Goal: Task Accomplishment & Management: Manage account settings

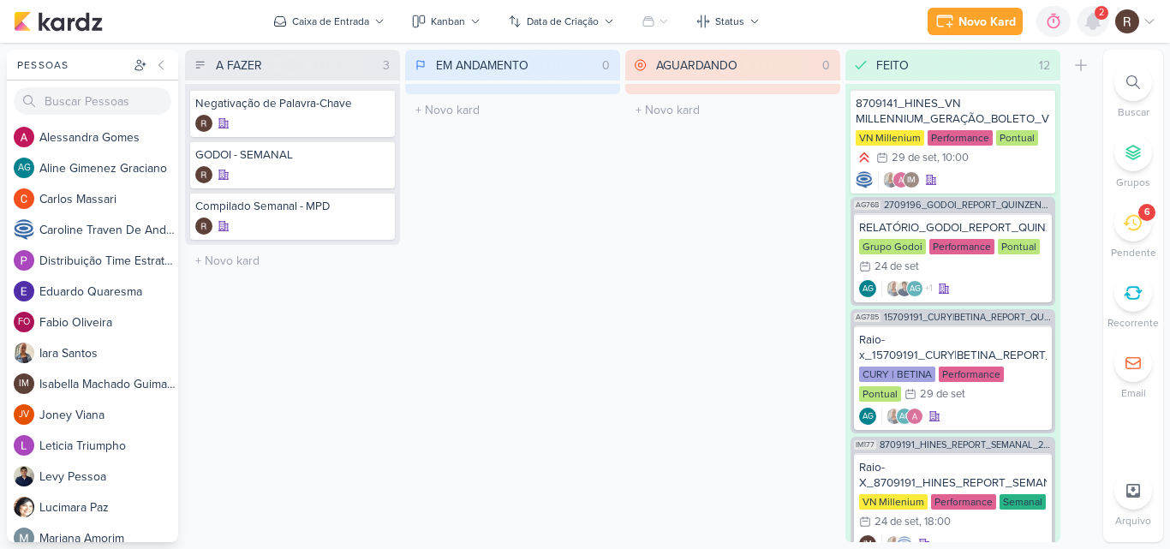
click at [1098, 28] on icon at bounding box center [1092, 21] width 21 height 21
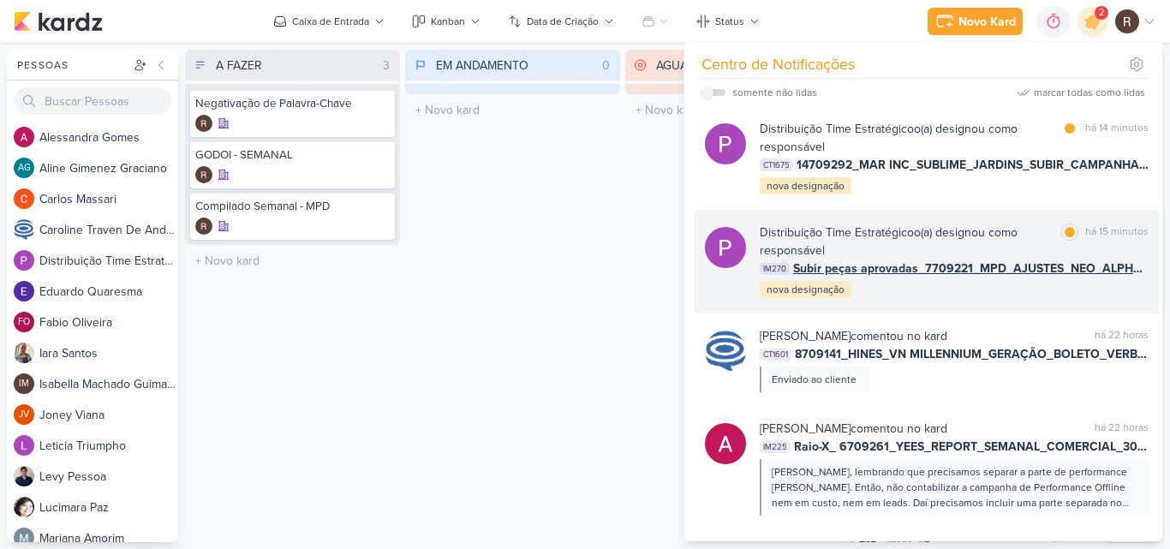
click at [972, 244] on div "Distribuição Time Estratégico o(a) designou como responsável" at bounding box center [906, 241] width 295 height 36
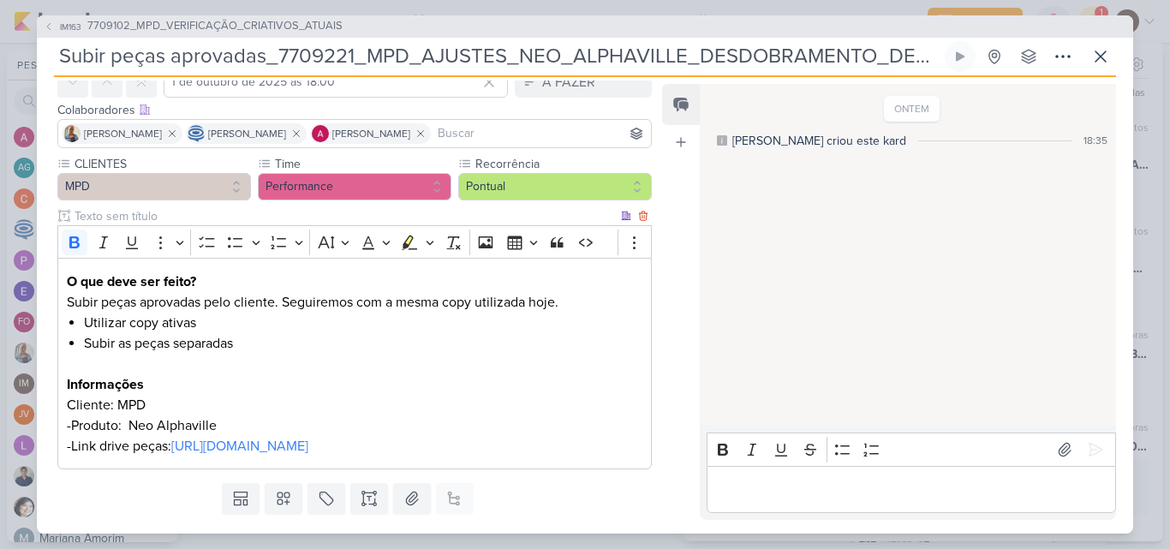
scroll to position [151, 0]
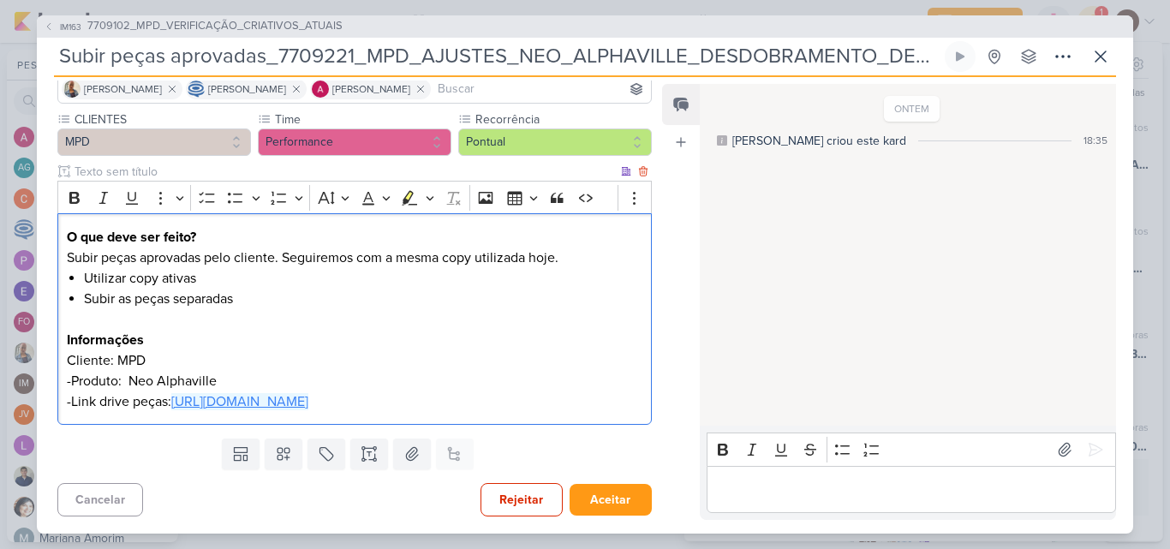
click at [289, 393] on link "[URL][DOMAIN_NAME]" at bounding box center [239, 401] width 137 height 17
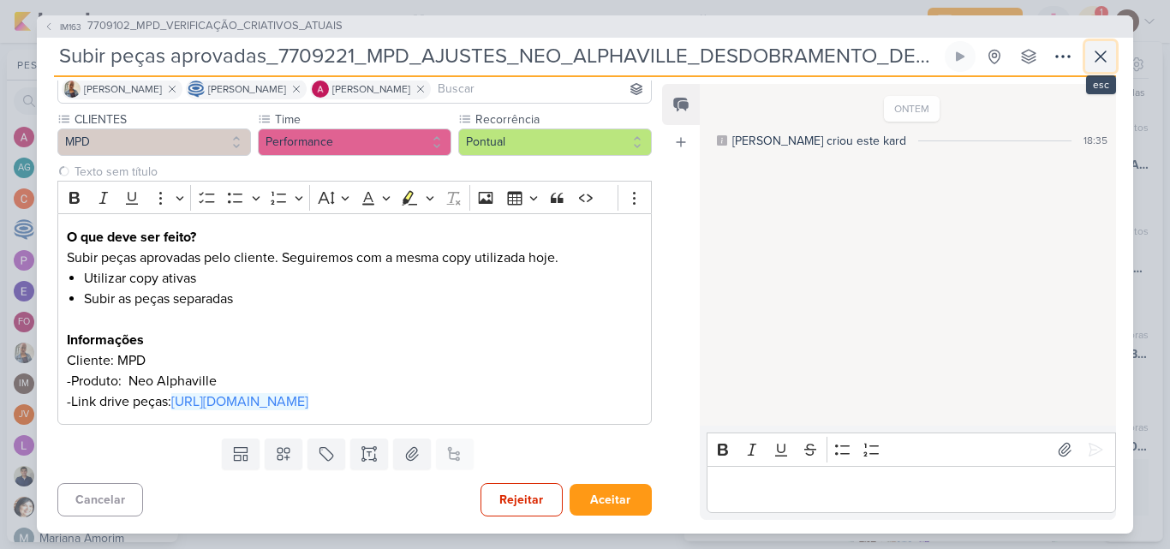
click at [1097, 68] on button at bounding box center [1100, 56] width 31 height 31
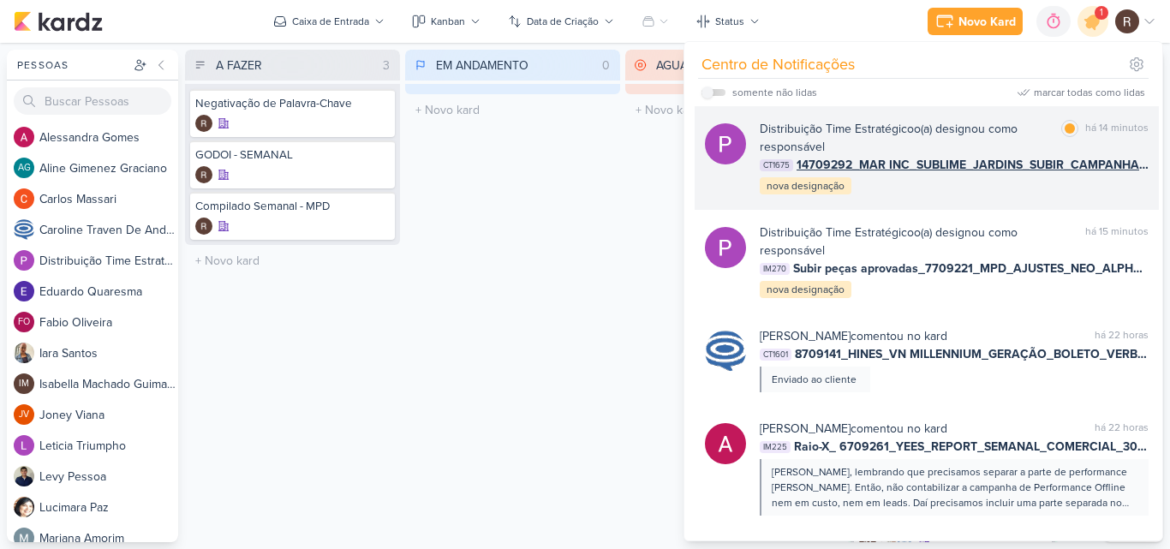
click at [988, 127] on div "Distribuição Time Estratégico o(a) designou como responsável" at bounding box center [906, 138] width 295 height 36
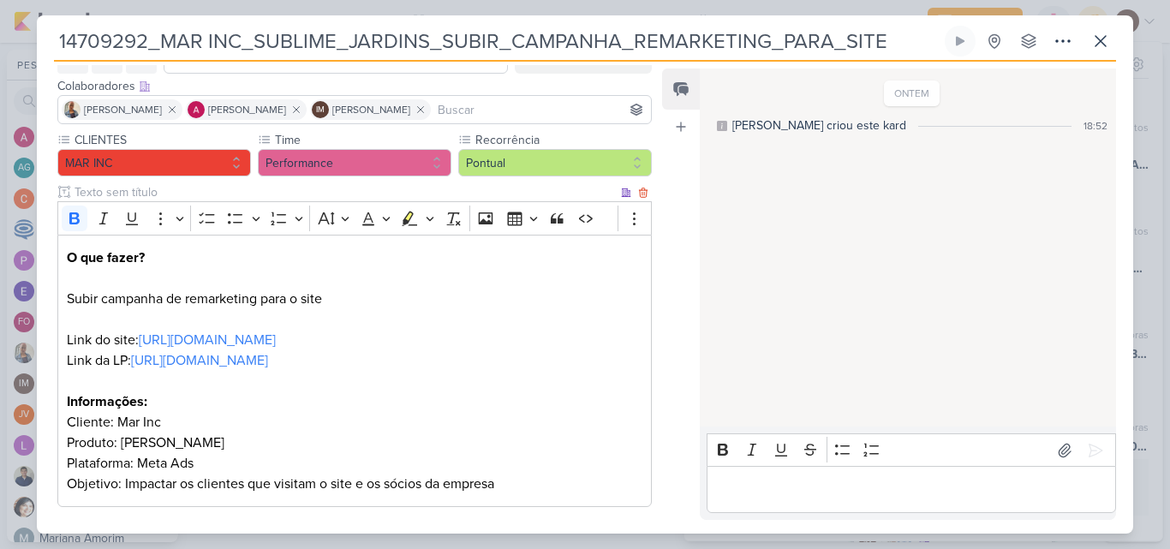
scroll to position [0, 0]
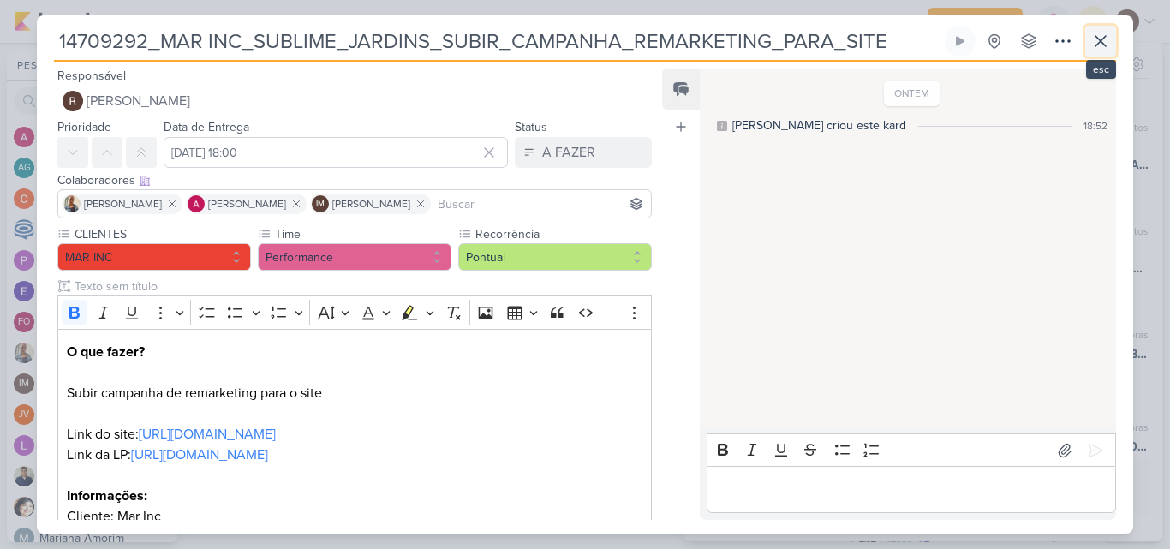
click at [1103, 45] on icon at bounding box center [1100, 41] width 10 height 10
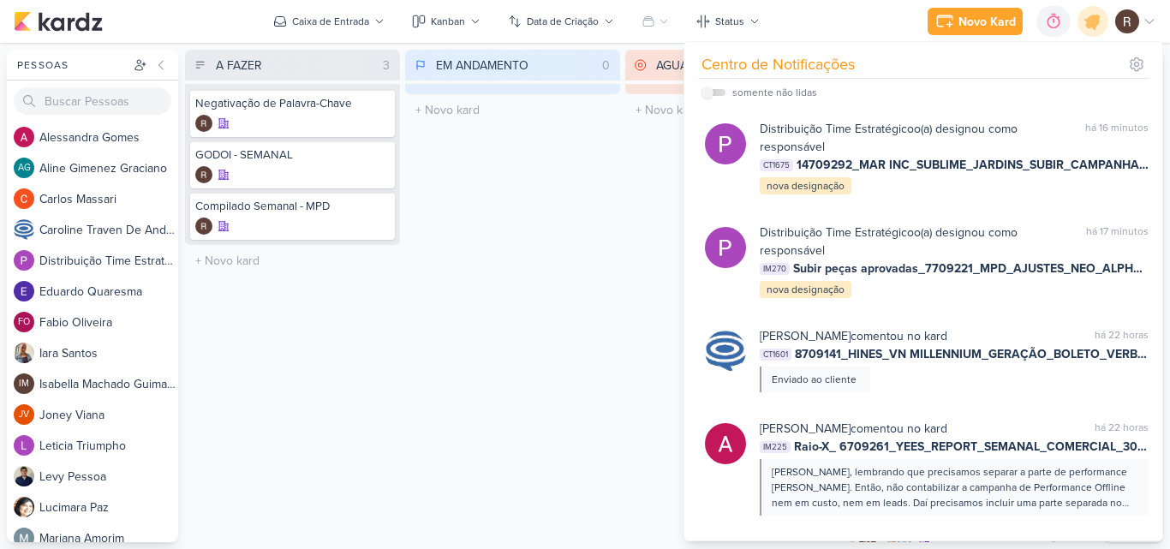
click at [575, 268] on div "EM ANDAMENTO 0 Mover Para Esquerda Mover Para Direita [GEOGRAPHIC_DATA] O títul…" at bounding box center [512, 296] width 215 height 492
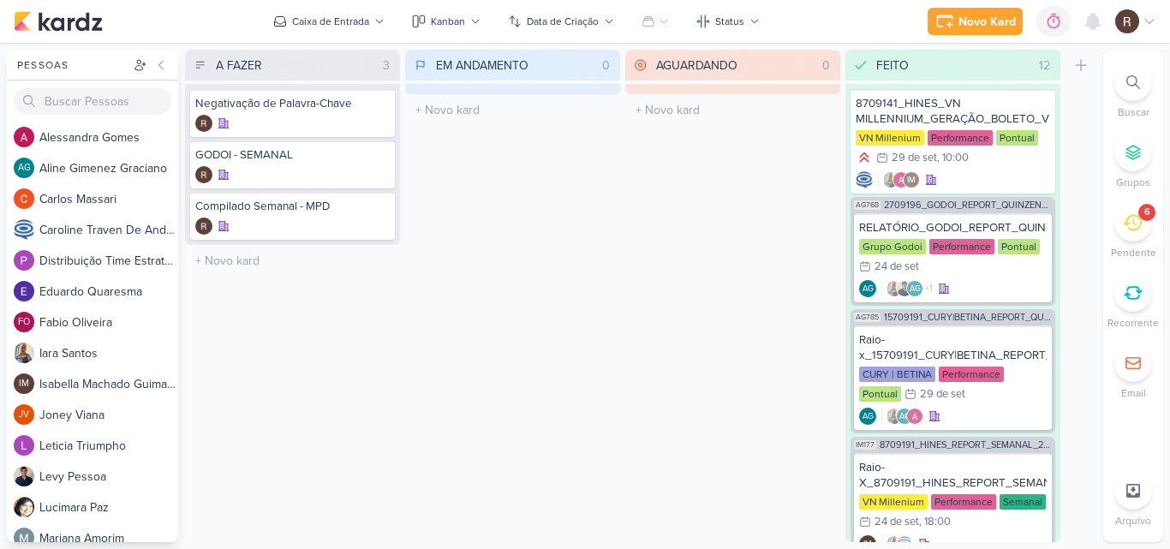
click at [1138, 232] on div "6" at bounding box center [1133, 223] width 38 height 38
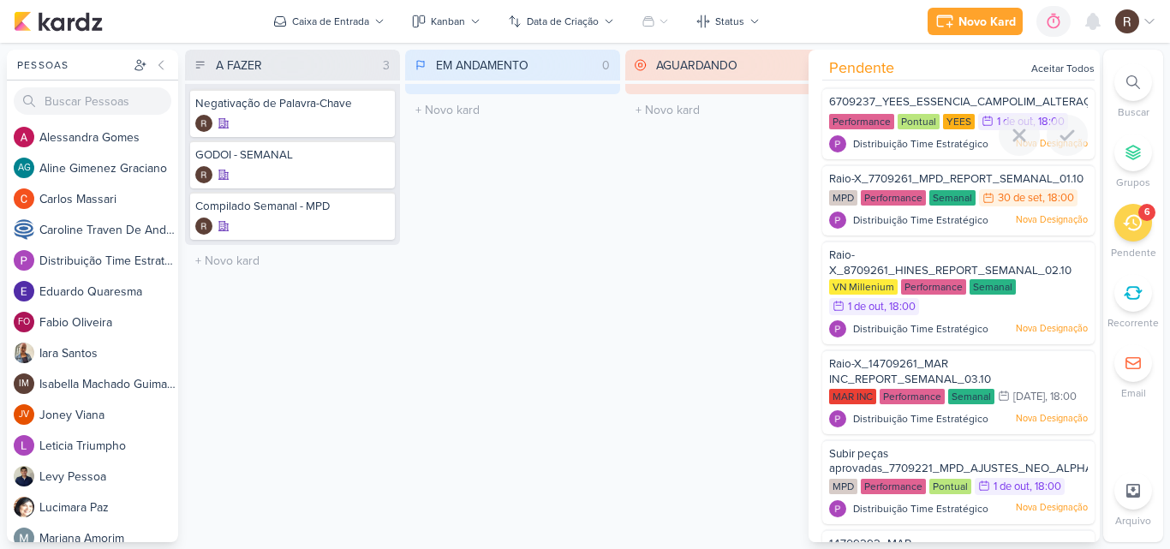
click at [913, 128] on div "Pontual" at bounding box center [918, 121] width 42 height 15
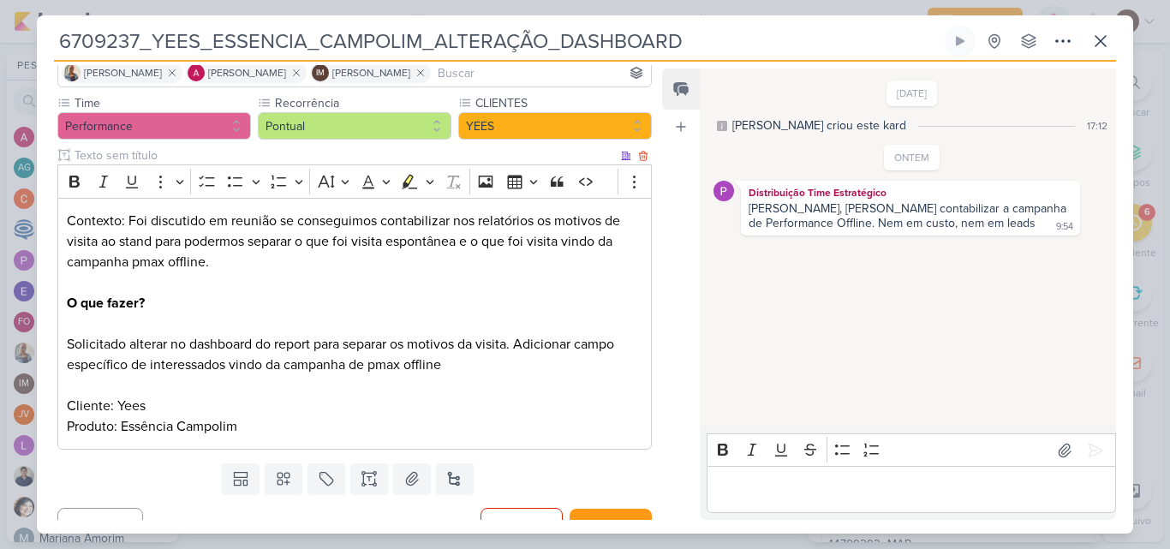
scroll to position [156, 0]
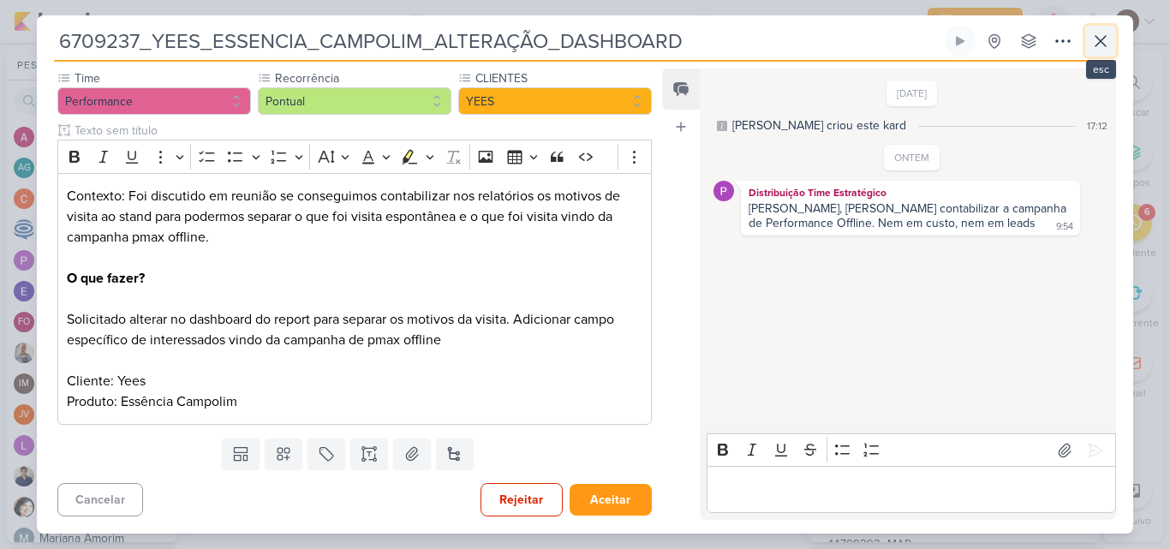
click at [1100, 48] on icon at bounding box center [1100, 41] width 21 height 21
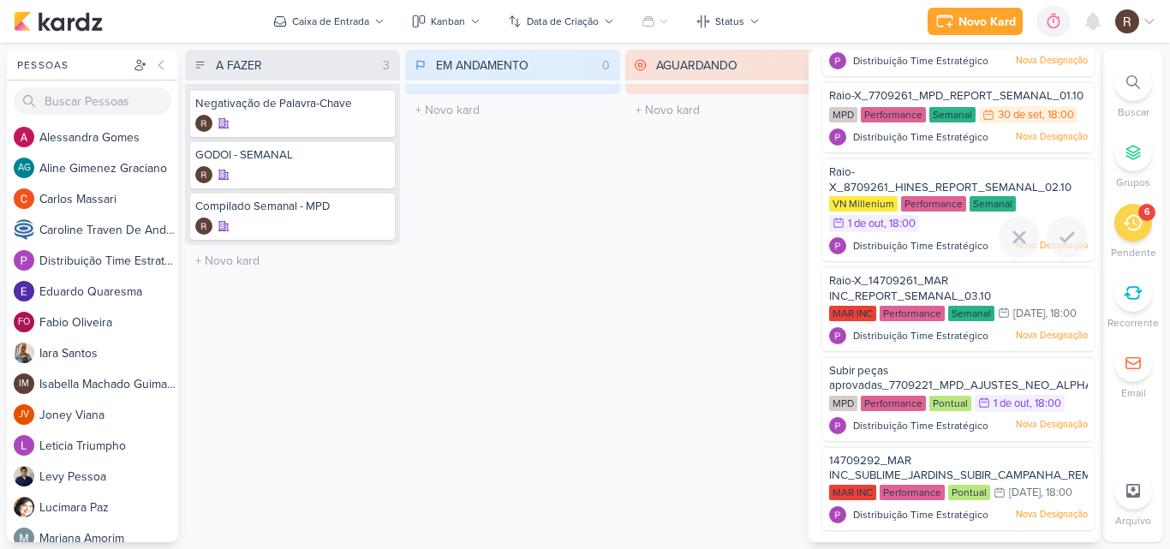
scroll to position [102, 0]
click at [926, 384] on span "Subir peças aprovadas_7709221_MPD_AJUSTES_NEO_ALPHAVILLE_DESDOBRAMENTO_DE_PEÇAS" at bounding box center [1060, 378] width 462 height 29
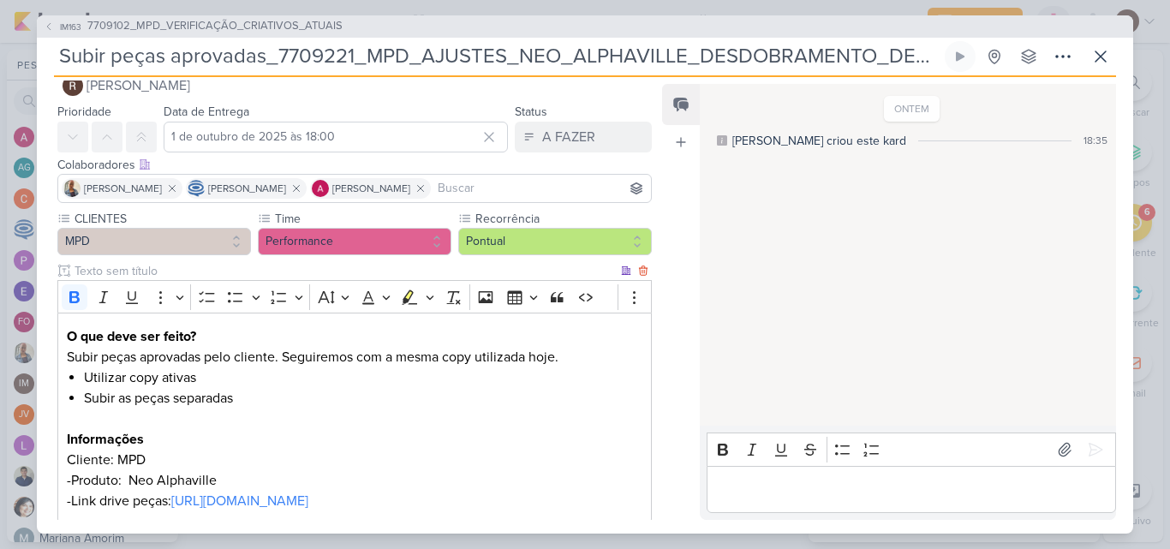
scroll to position [0, 0]
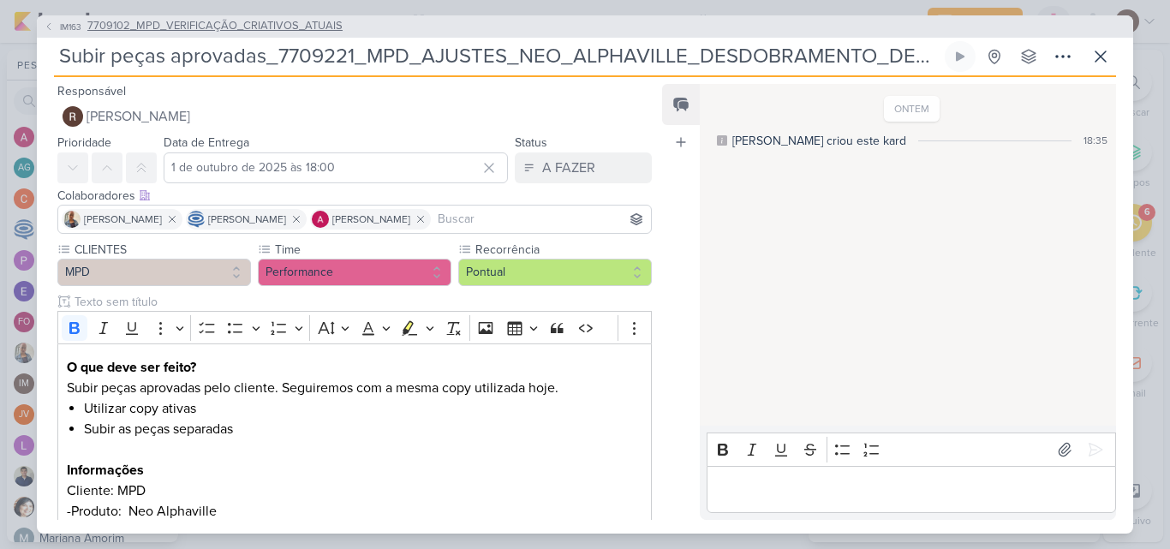
click at [266, 21] on span "7709102_MPD_VERIFICAÇÃO_CRIATIVOS_ATUAIS" at bounding box center [214, 26] width 255 height 17
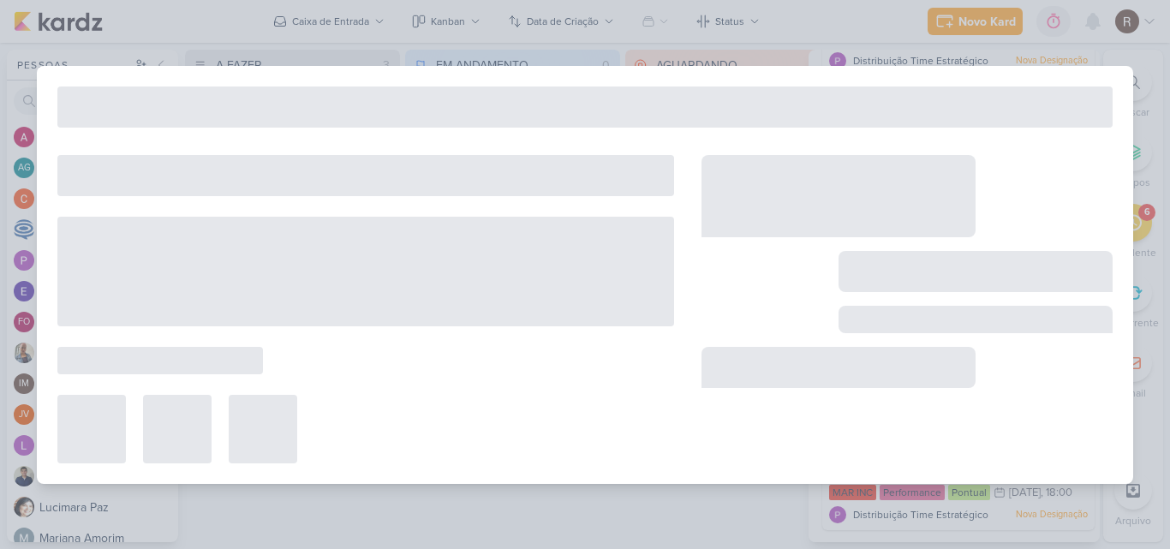
type input "7709102_MPD_VERIFICAÇÃO_CRIATIVOS_ATUAIS"
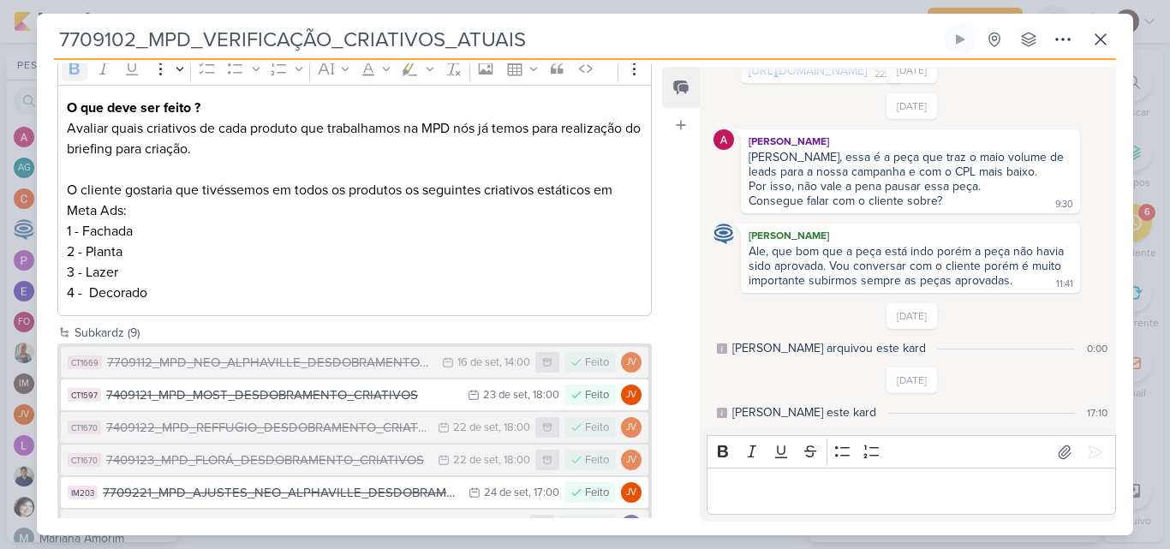
scroll to position [207, 0]
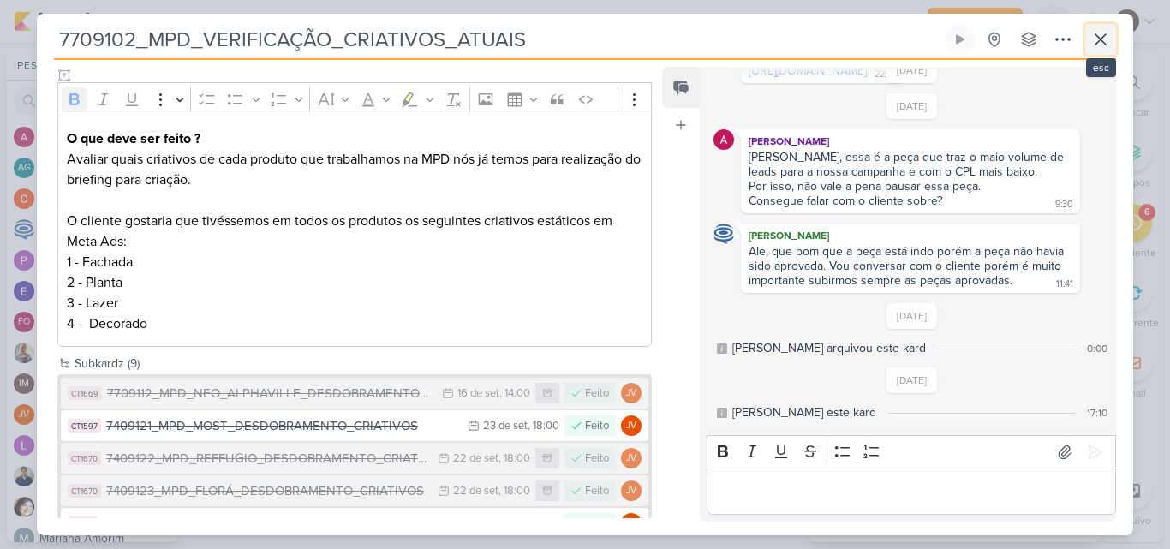
click at [1105, 51] on button at bounding box center [1100, 39] width 31 height 31
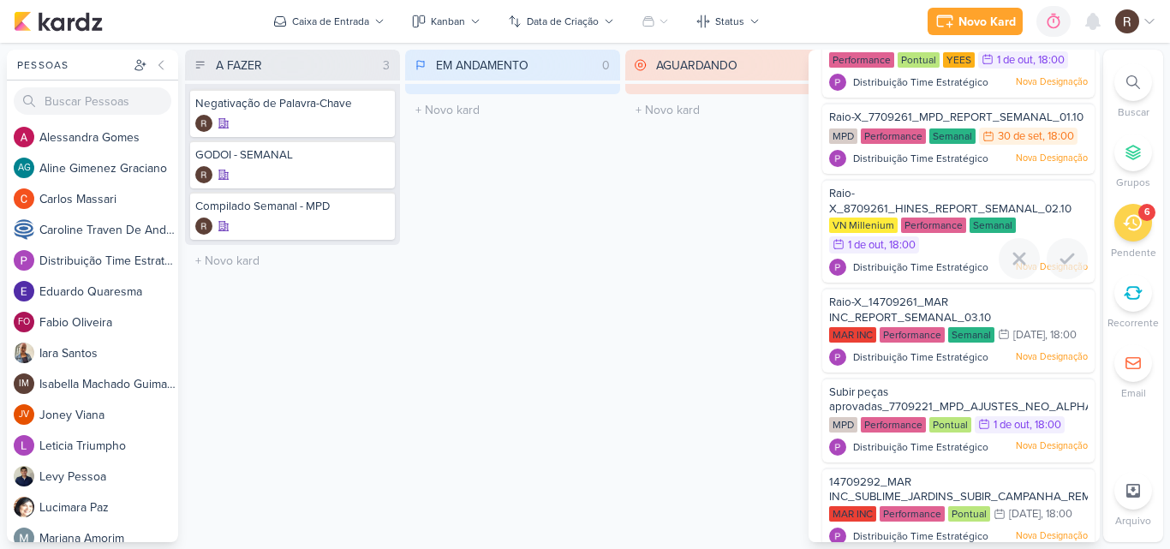
scroll to position [0, 0]
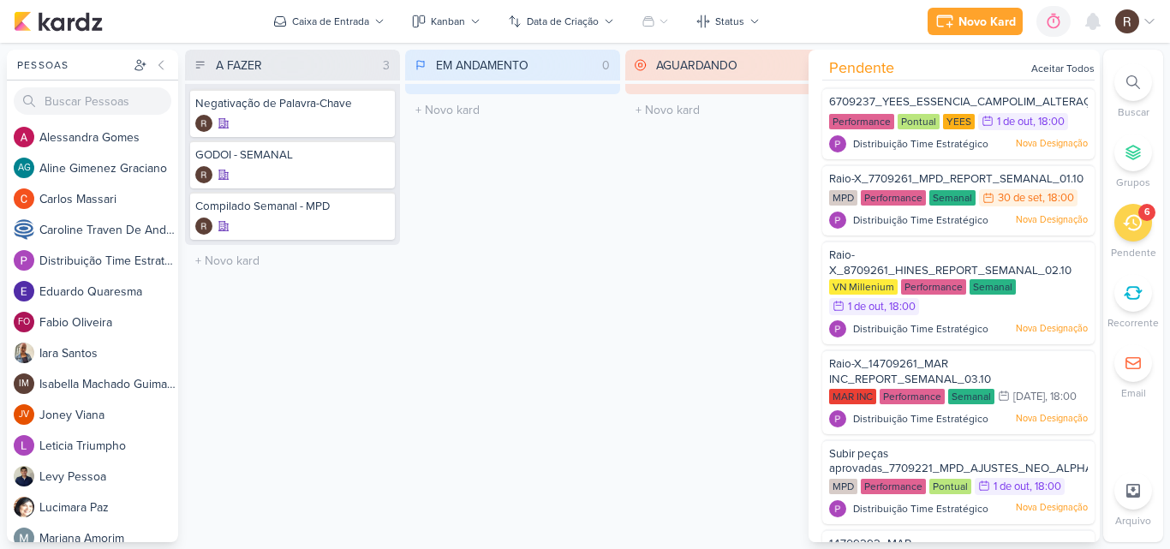
click at [688, 265] on div "AGUARDANDO 0 Mover Para Esquerda Mover Para Direita [GEOGRAPHIC_DATA] O título …" at bounding box center [732, 296] width 215 height 492
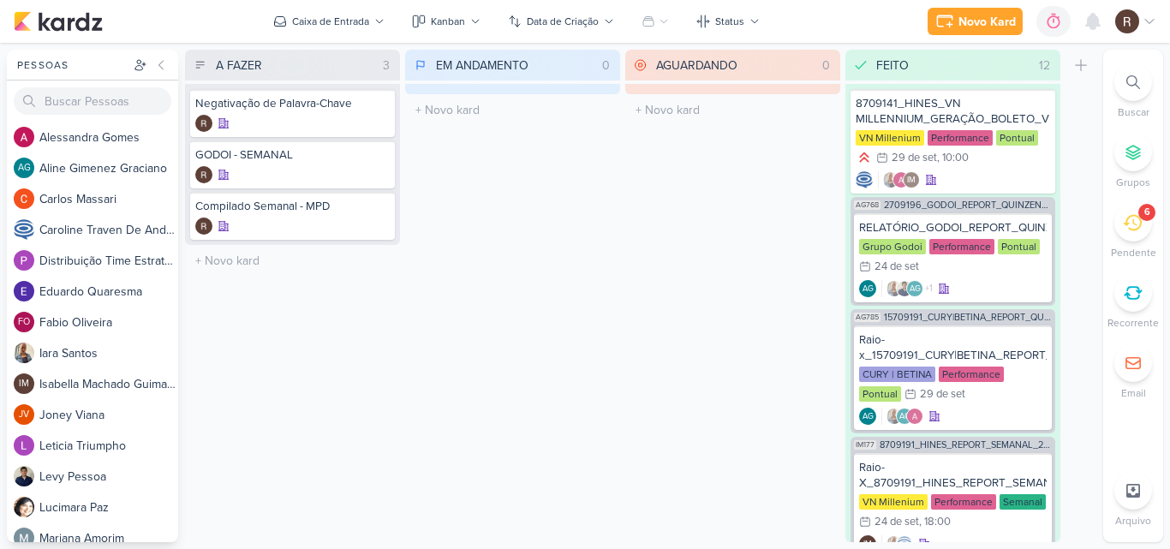
click at [1132, 236] on div "6" at bounding box center [1133, 223] width 38 height 38
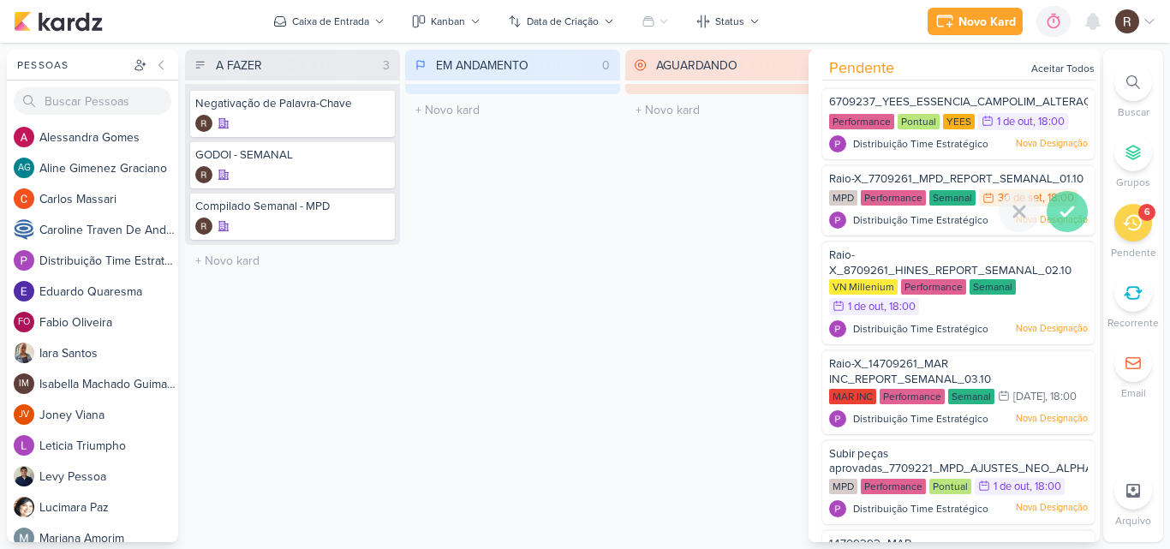
click at [1061, 210] on icon at bounding box center [1067, 211] width 21 height 21
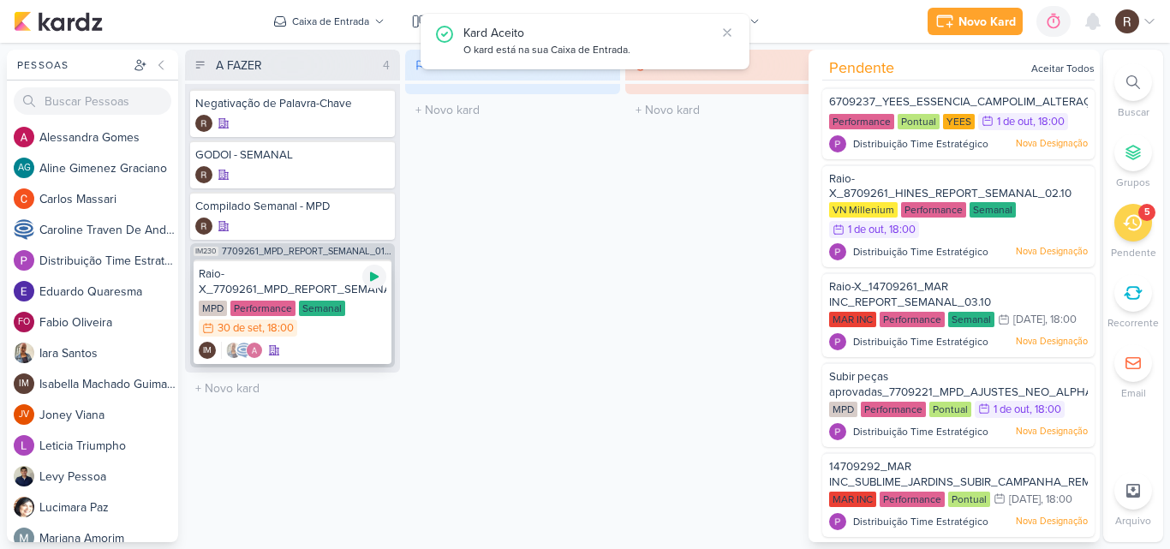
click at [370, 277] on icon at bounding box center [374, 277] width 14 height 14
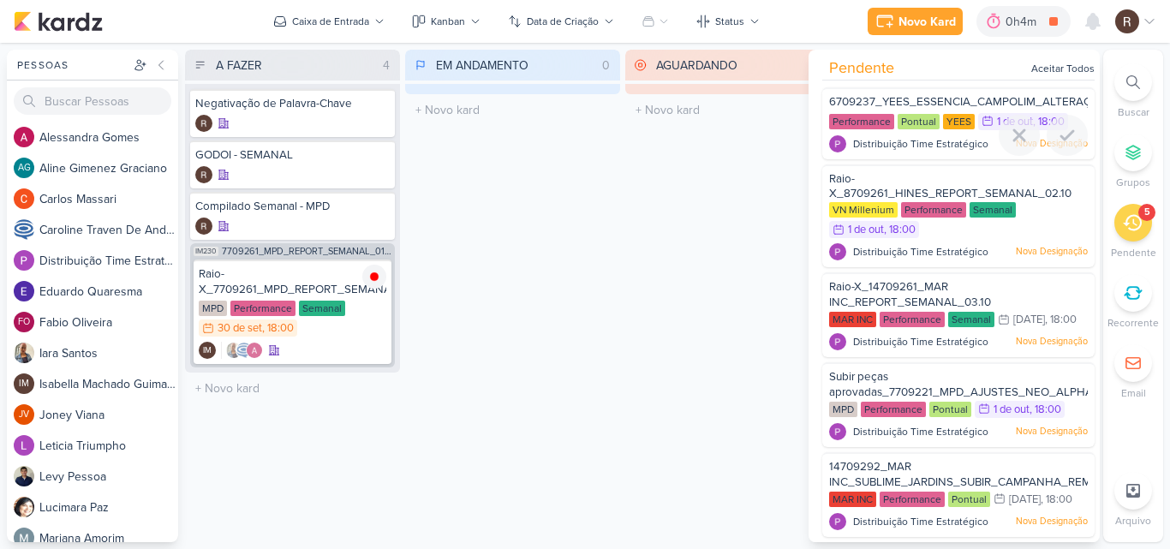
click at [950, 125] on div "YEES" at bounding box center [959, 121] width 32 height 15
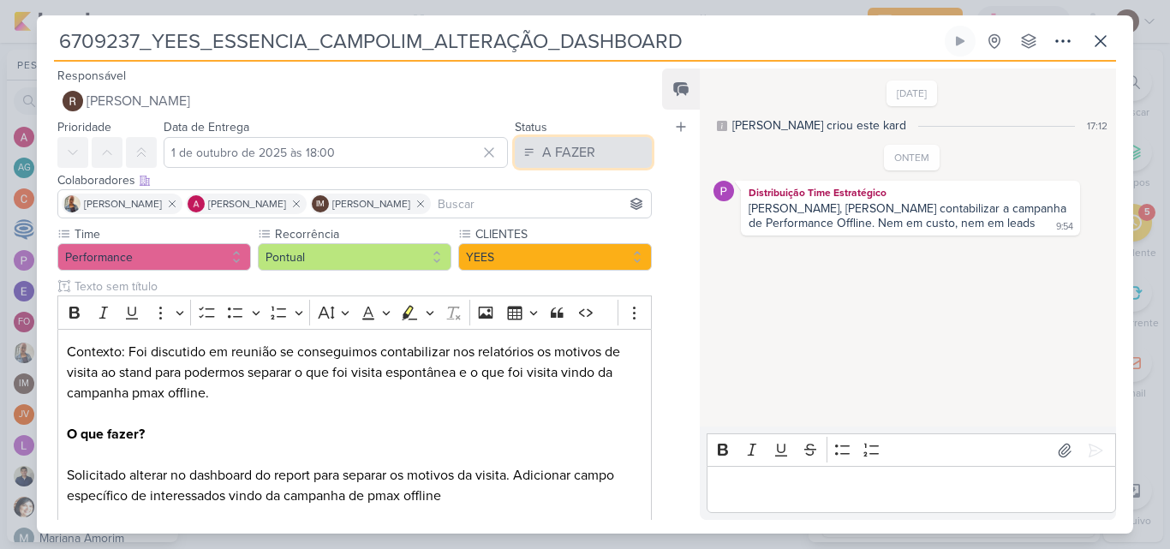
click at [558, 143] on div "A FAZER" at bounding box center [568, 152] width 53 height 21
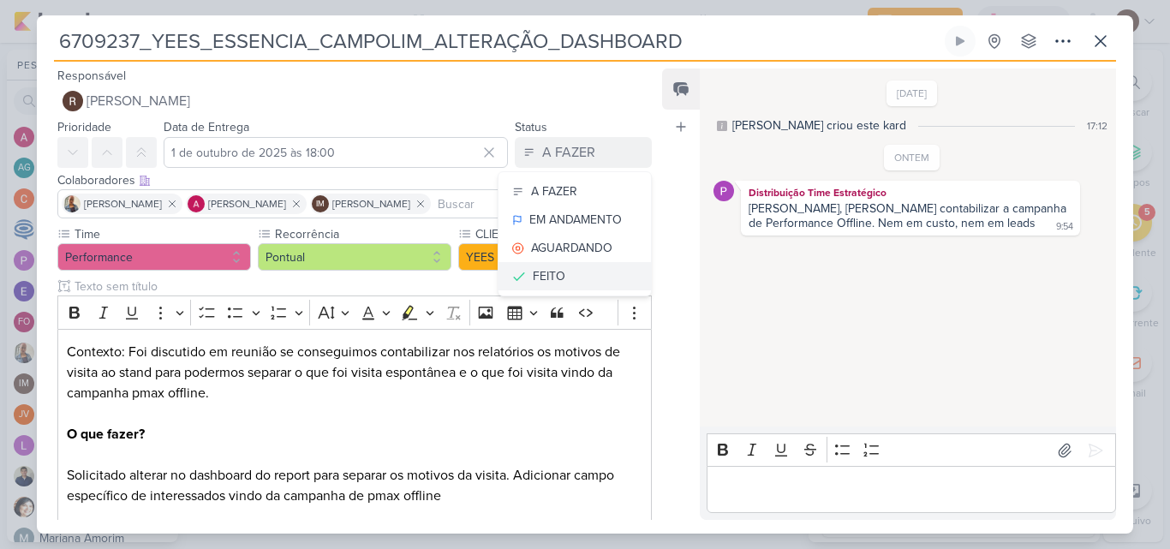
click at [539, 271] on div "FEITO" at bounding box center [549, 276] width 33 height 18
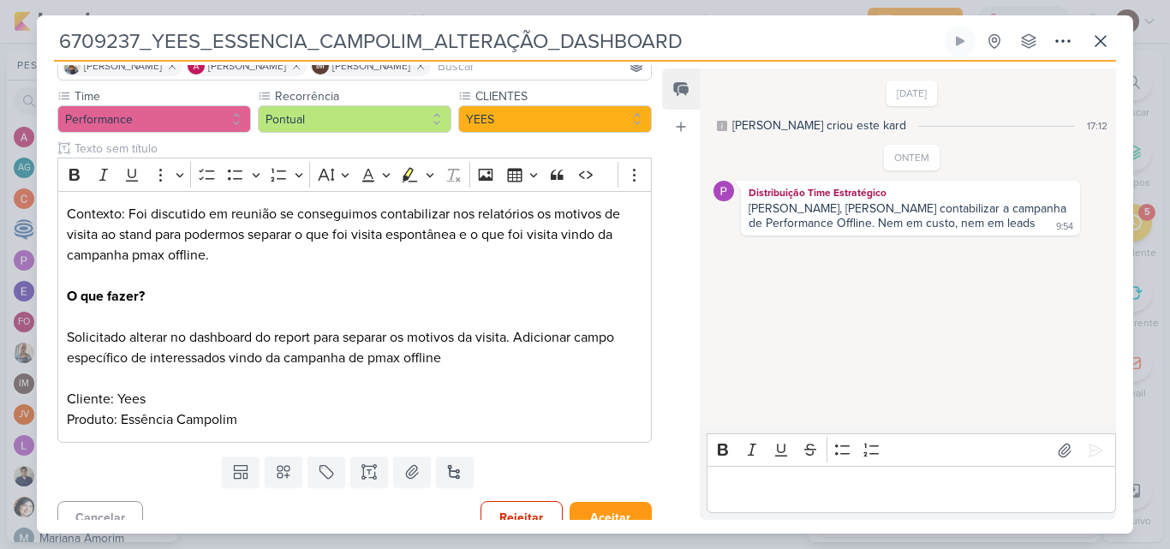
scroll to position [156, 0]
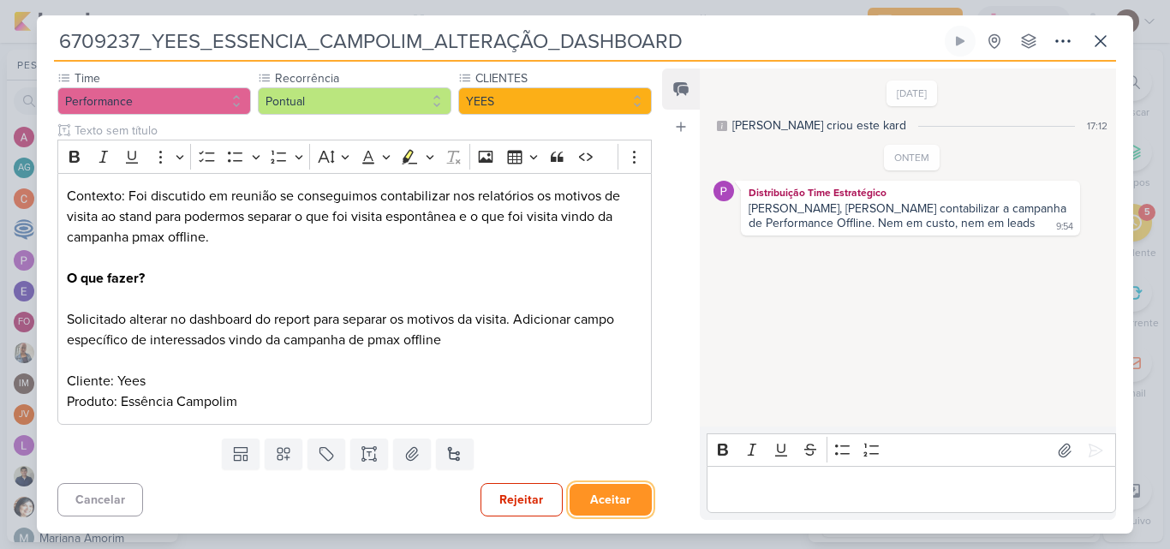
click at [606, 497] on button "Aceitar" at bounding box center [610, 500] width 82 height 32
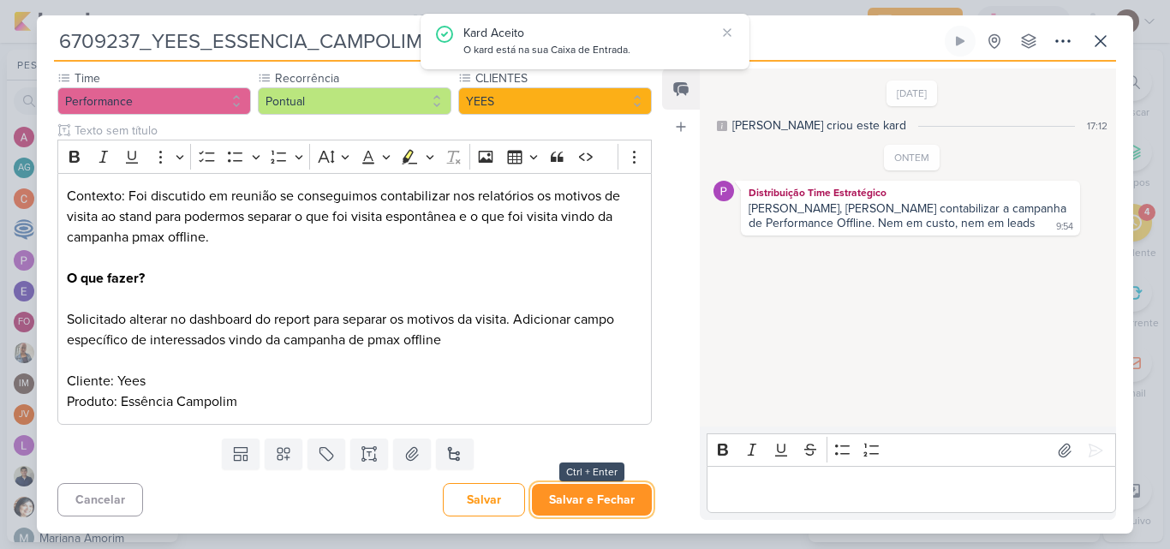
click at [605, 495] on button "Salvar e Fechar" at bounding box center [592, 500] width 120 height 32
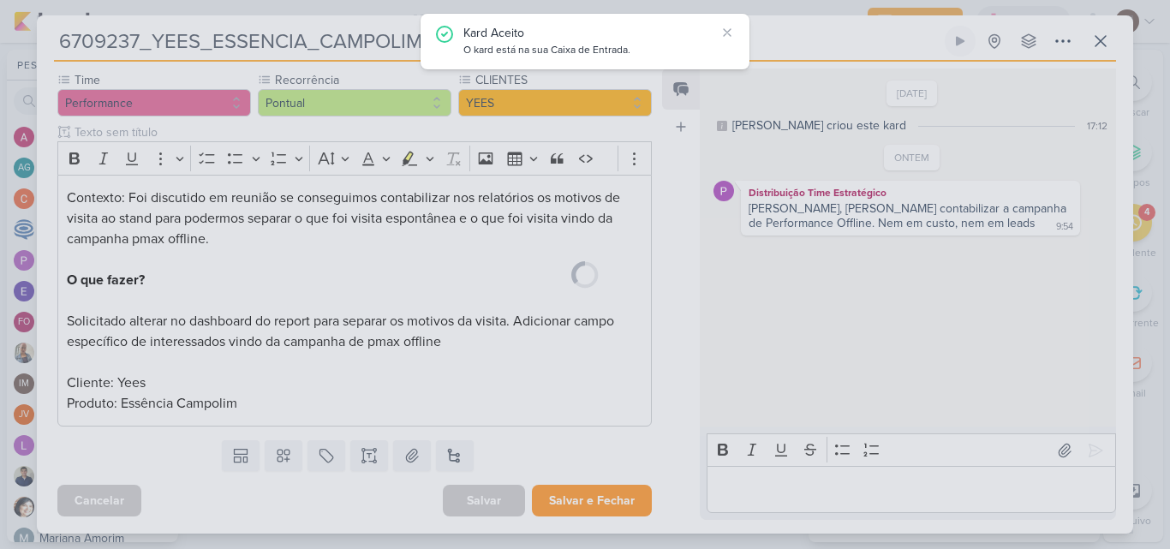
scroll to position [154, 0]
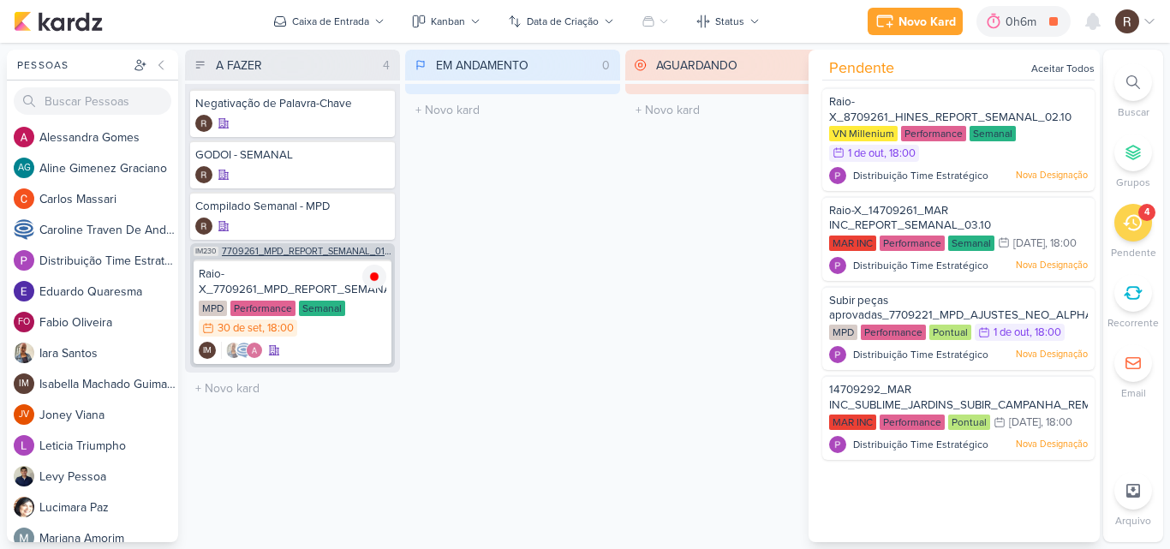
click at [340, 251] on span "7709261_MPD_REPORT_SEMANAL_01.10" at bounding box center [307, 251] width 170 height 9
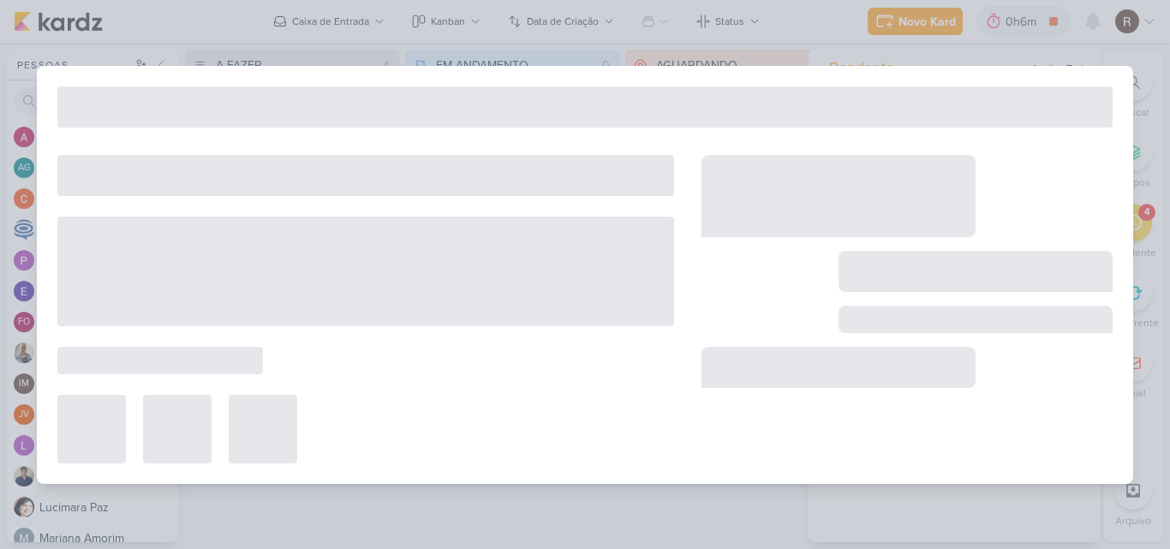
type input "7709261_MPD_REPORT_SEMANAL_01.10"
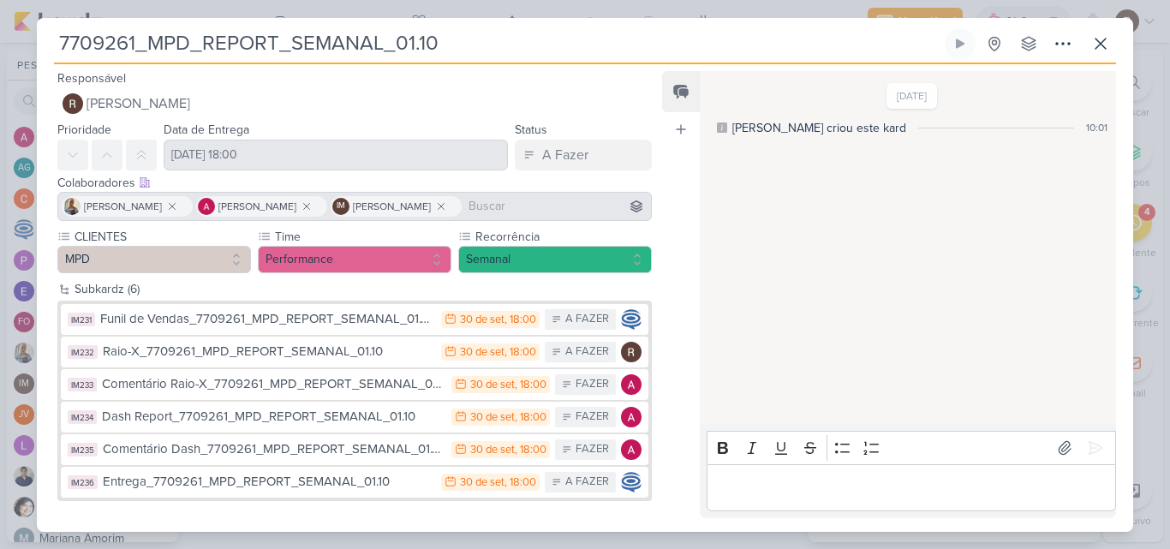
scroll to position [0, 0]
click at [778, 489] on p "Editor editing area: main" at bounding box center [910, 487] width 391 height 21
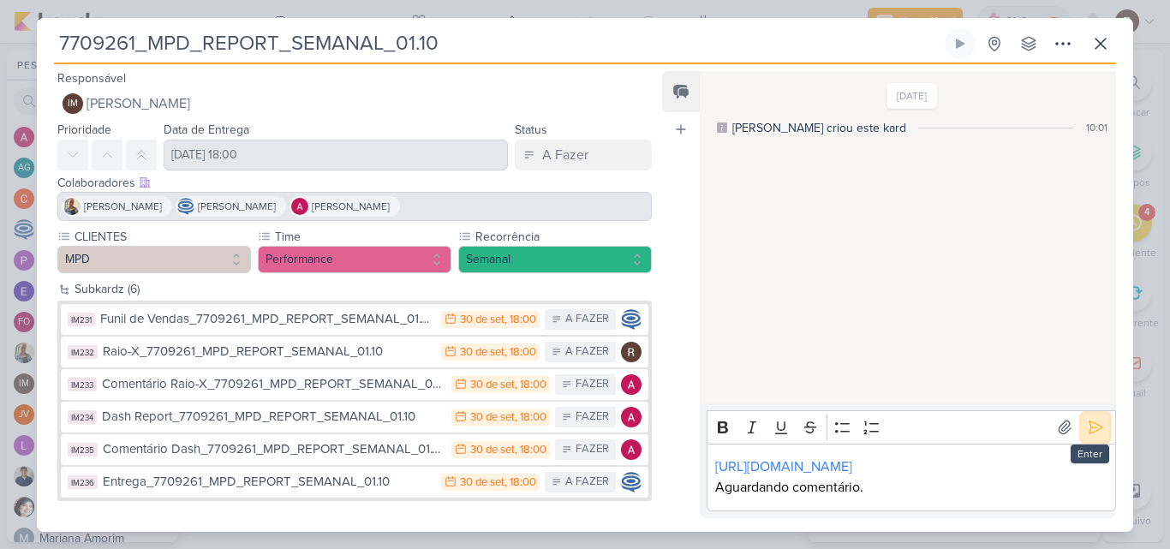
click at [1087, 419] on icon at bounding box center [1095, 427] width 17 height 17
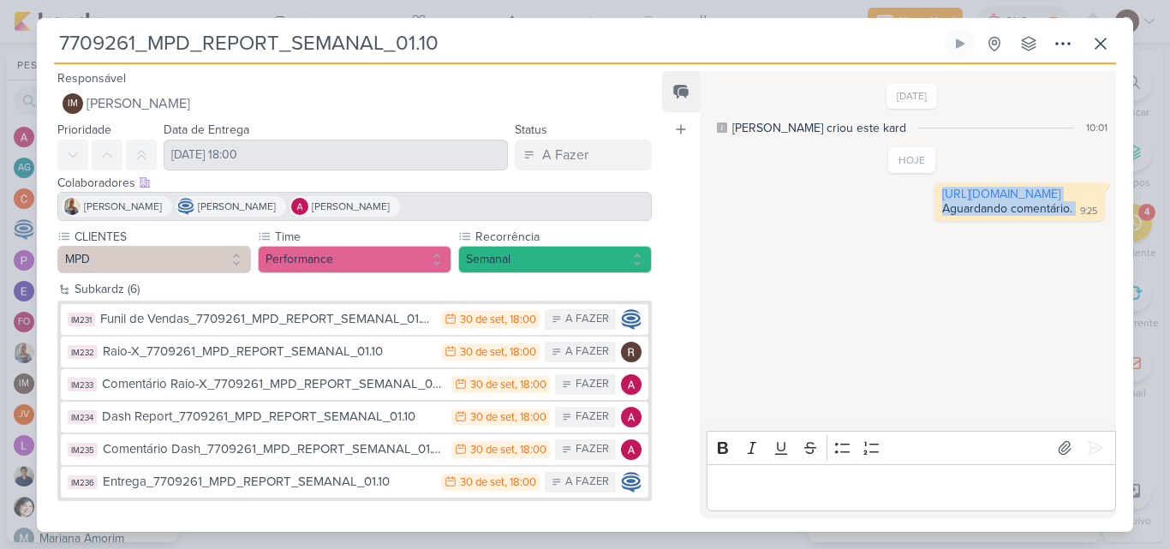
drag, startPoint x: 768, startPoint y: 193, endPoint x: 922, endPoint y: 254, distance: 166.0
click at [922, 254] on div "[DATE] [PERSON_NAME] criou este kard 10:01 HOJE 9:25" at bounding box center [907, 249] width 414 height 352
copy div "[URL][DOMAIN_NAME] Aguardando comentário."
click at [1099, 39] on icon at bounding box center [1100, 43] width 21 height 21
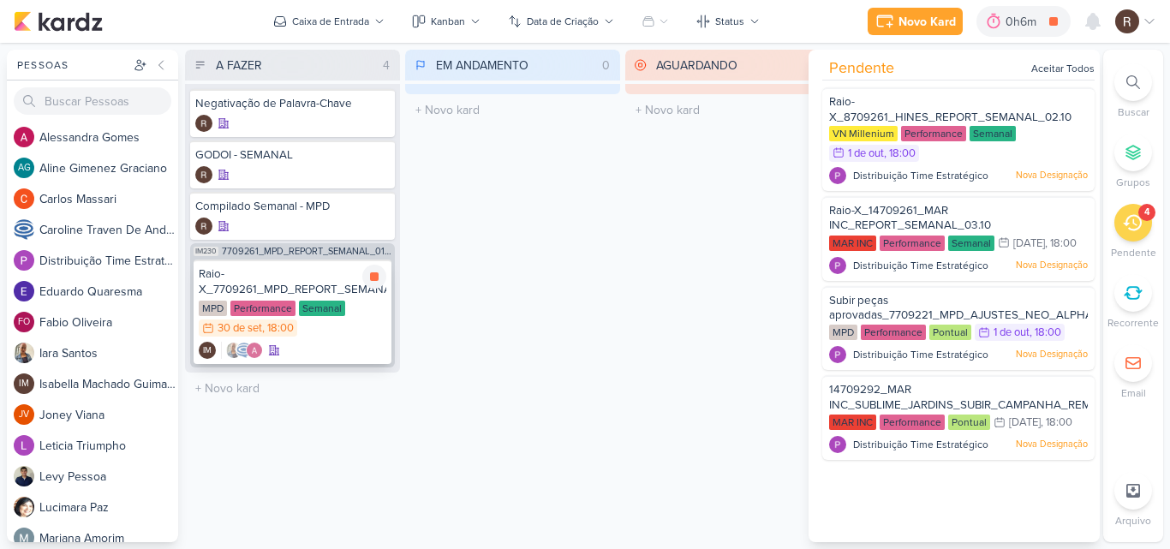
click at [273, 287] on div "Raio-X_7709261_MPD_REPORT_SEMANAL_01.10" at bounding box center [293, 281] width 188 height 31
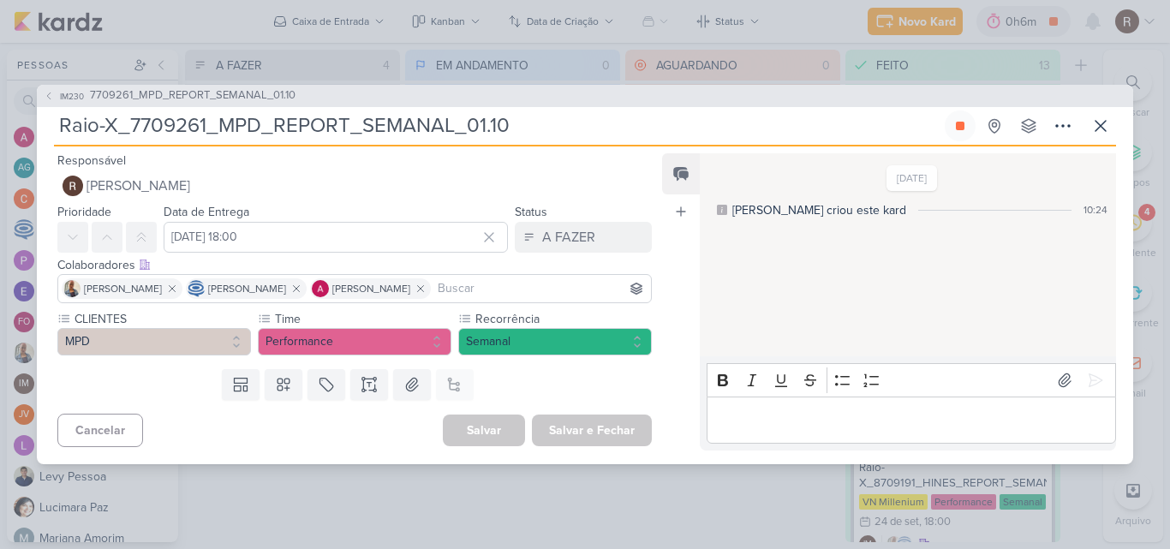
click at [766, 406] on div "Editor editing area: main" at bounding box center [910, 419] width 409 height 47
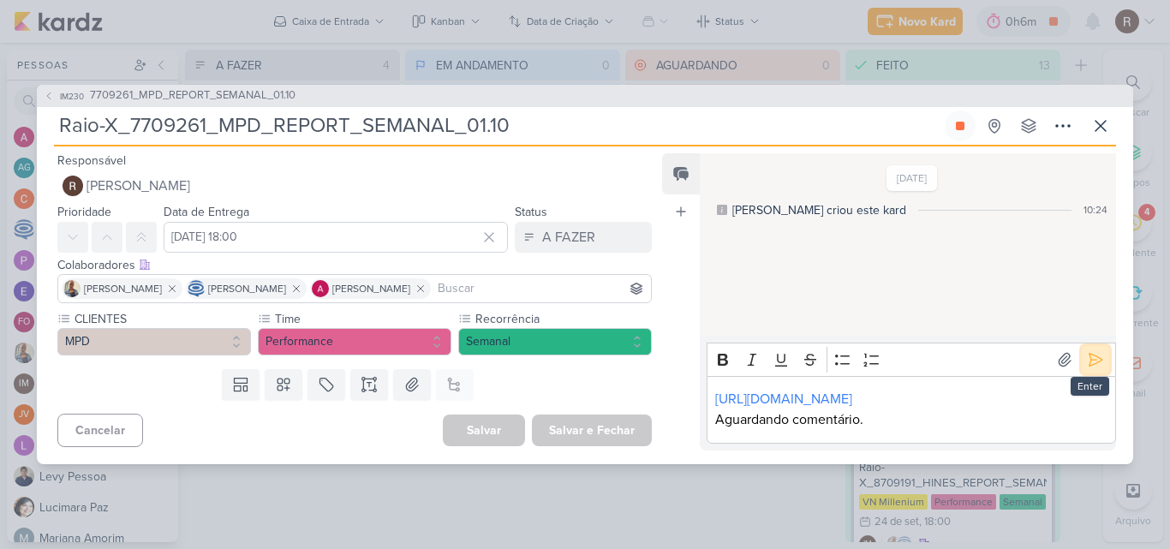
click at [1087, 351] on icon at bounding box center [1095, 359] width 17 height 17
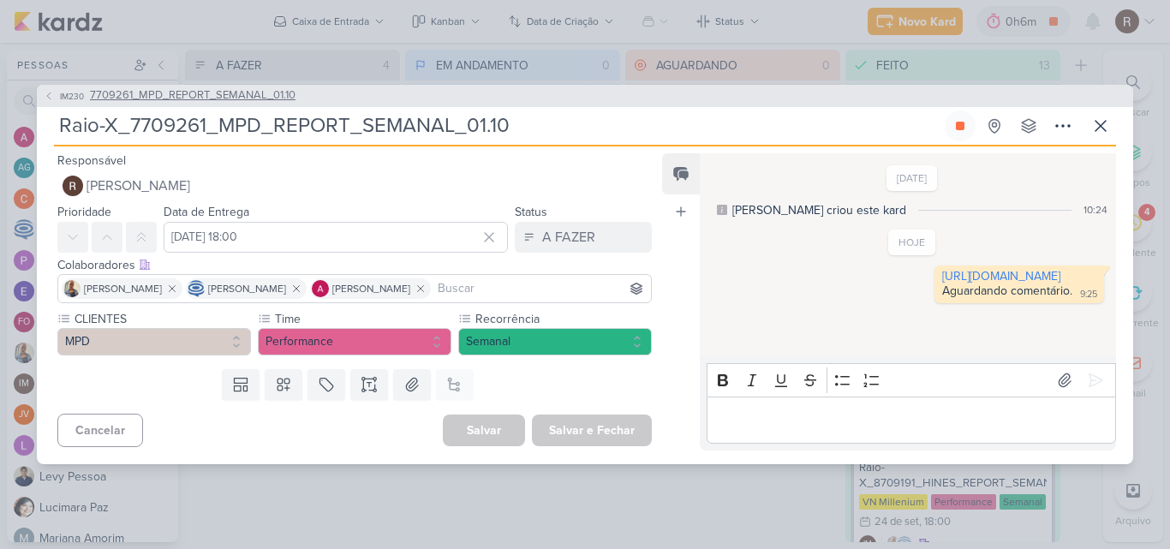
click at [244, 101] on span "7709261_MPD_REPORT_SEMANAL_01.10" at bounding box center [192, 95] width 205 height 17
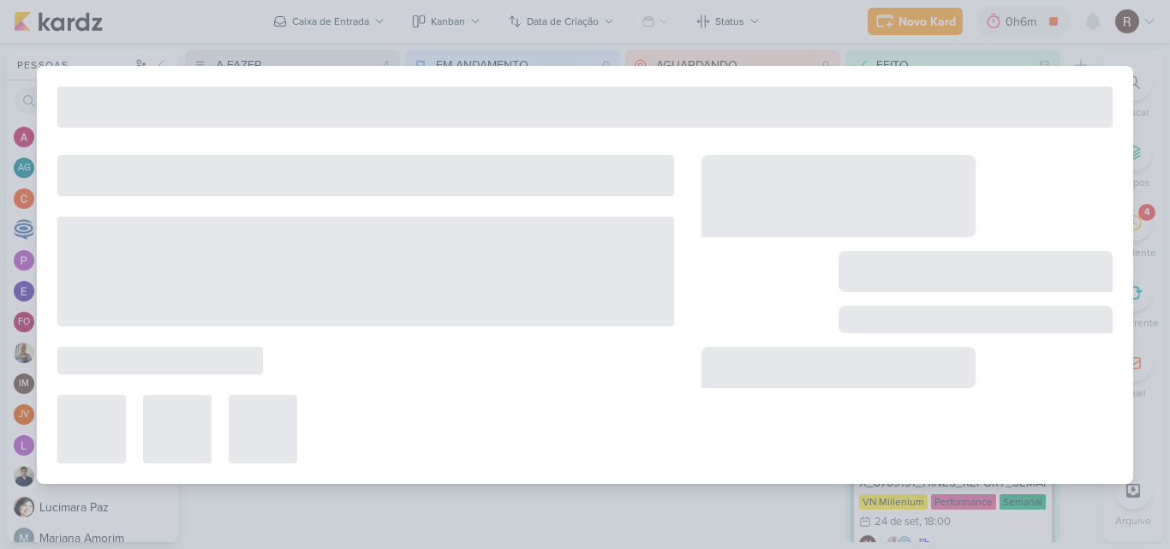
type input "7709261_MPD_REPORT_SEMANAL_01.10"
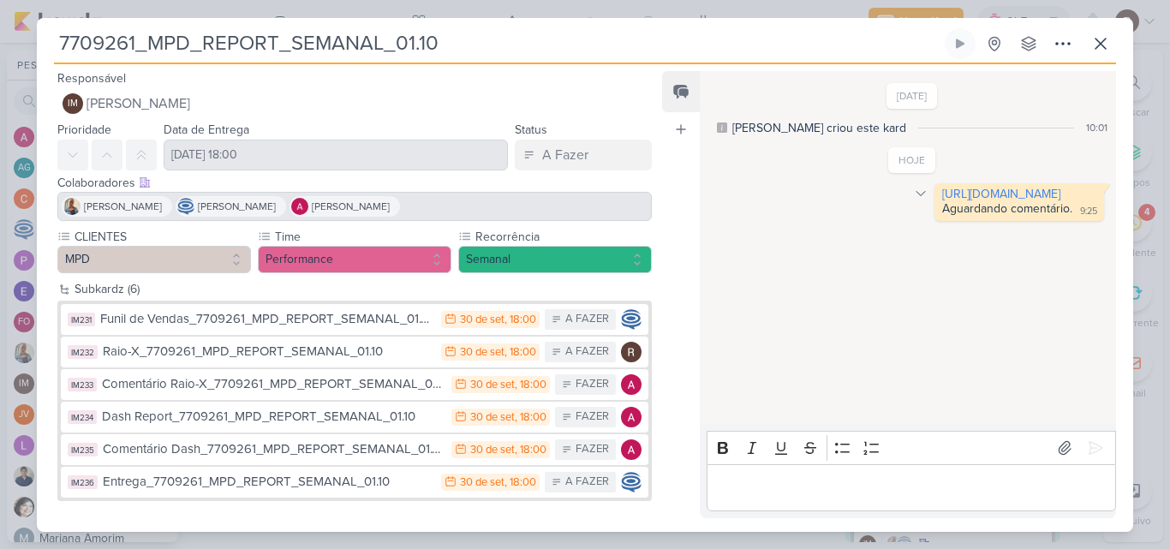
click at [914, 197] on icon at bounding box center [921, 194] width 14 height 14
click at [945, 222] on div "Deletar" at bounding box center [964, 224] width 39 height 18
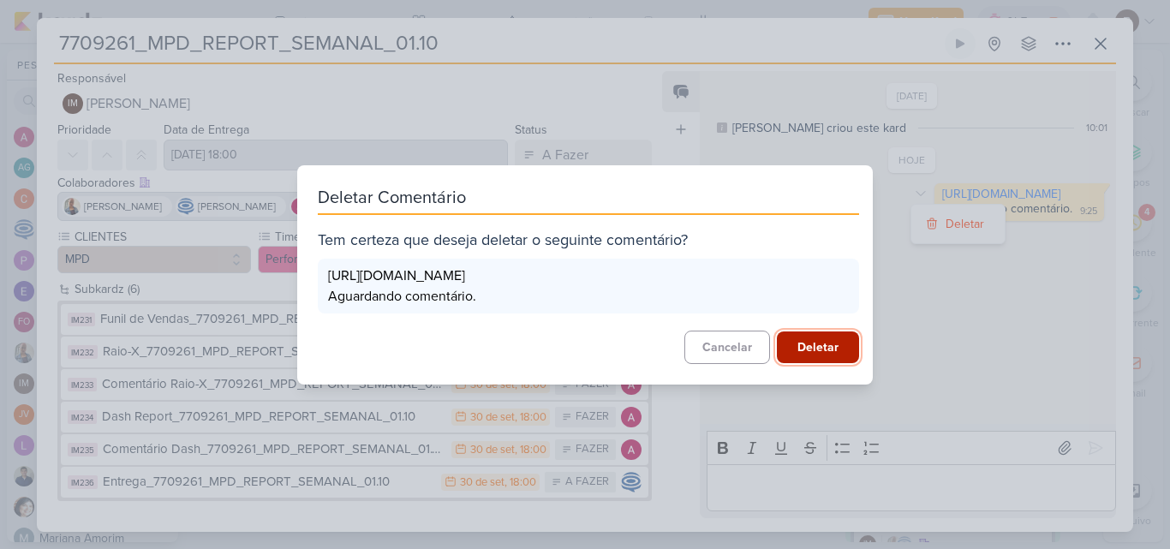
click at [810, 354] on button "Deletar" at bounding box center [818, 347] width 82 height 32
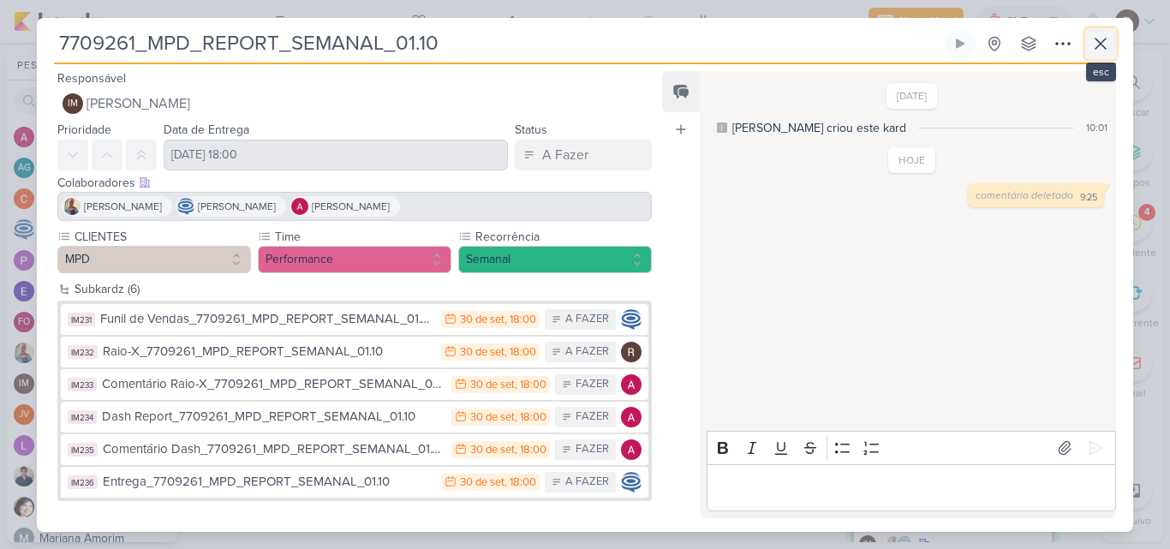
click at [1109, 46] on icon at bounding box center [1100, 43] width 21 height 21
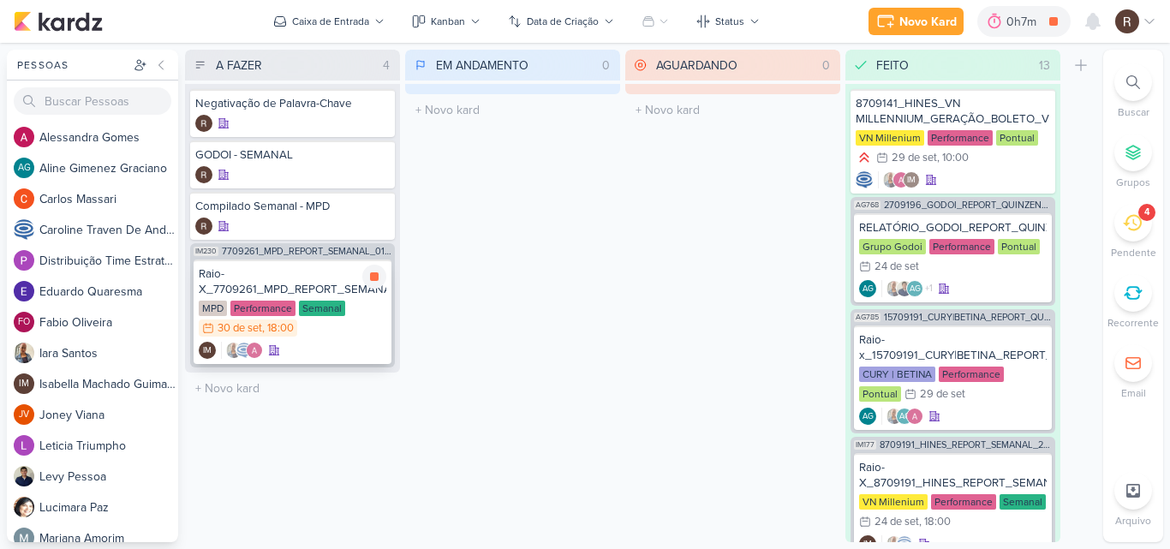
click at [330, 293] on div "Raio-X_7709261_MPD_REPORT_SEMANAL_01.10" at bounding box center [293, 281] width 188 height 31
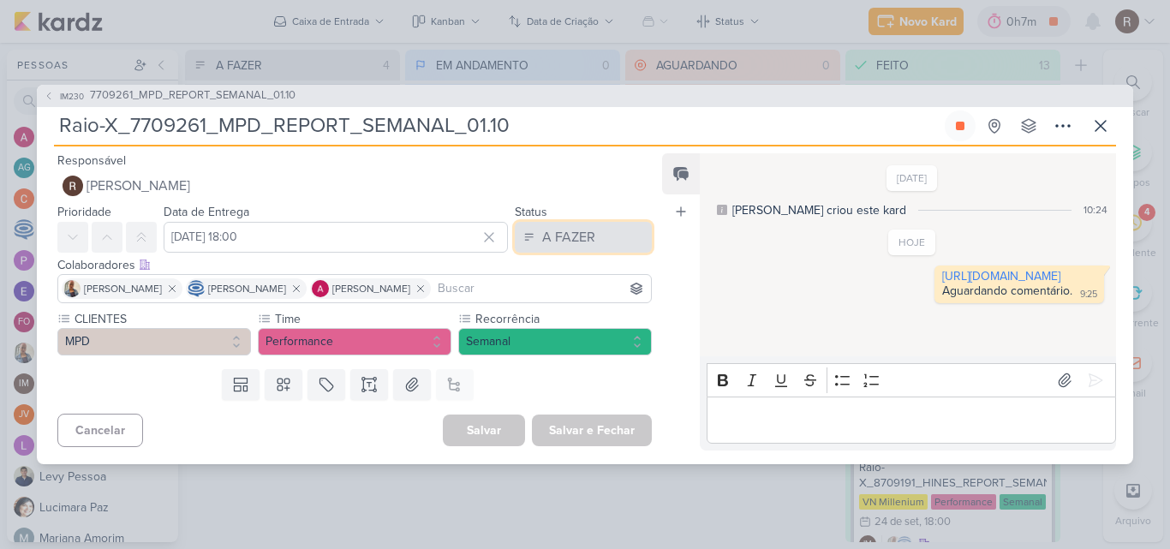
click at [552, 237] on div "A FAZER" at bounding box center [568, 237] width 53 height 21
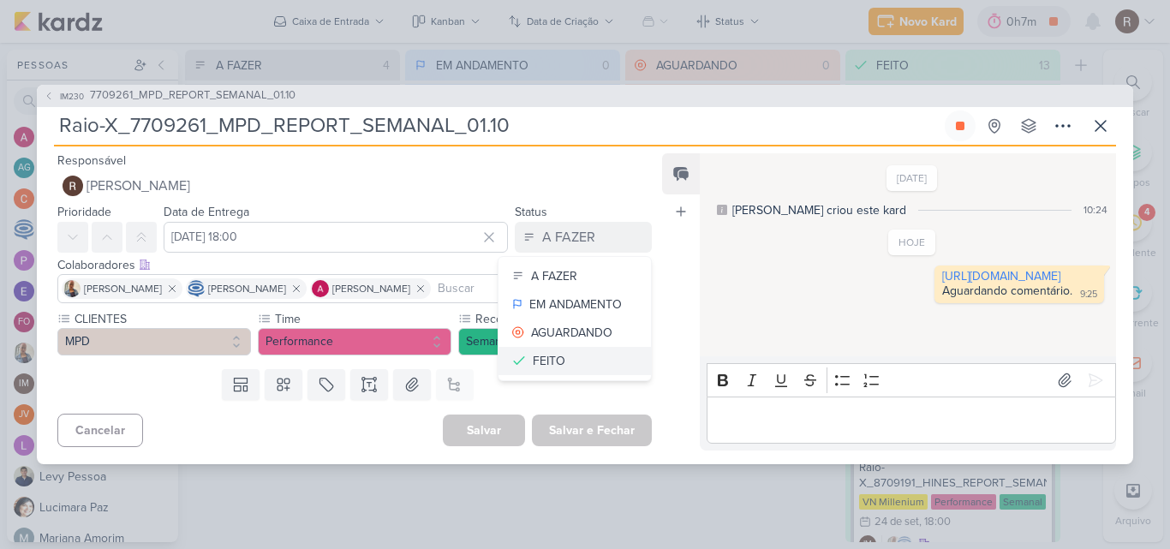
click at [565, 369] on button "FEITO" at bounding box center [574, 361] width 152 height 28
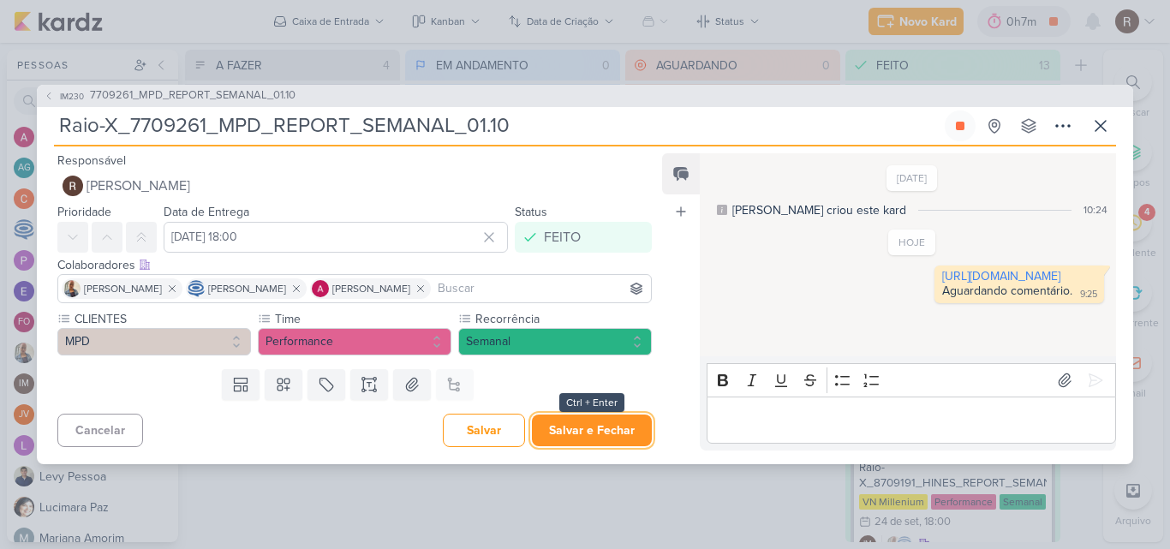
click at [574, 428] on button "Salvar e Fechar" at bounding box center [592, 430] width 120 height 32
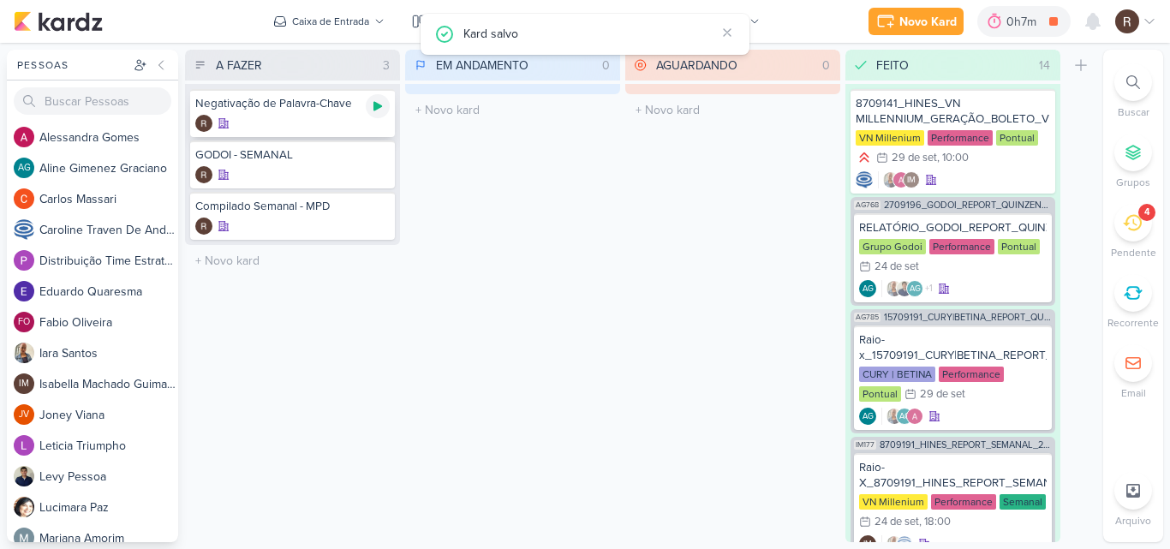
click at [384, 107] on div at bounding box center [378, 106] width 24 height 24
click at [1131, 220] on icon at bounding box center [1131, 222] width 19 height 19
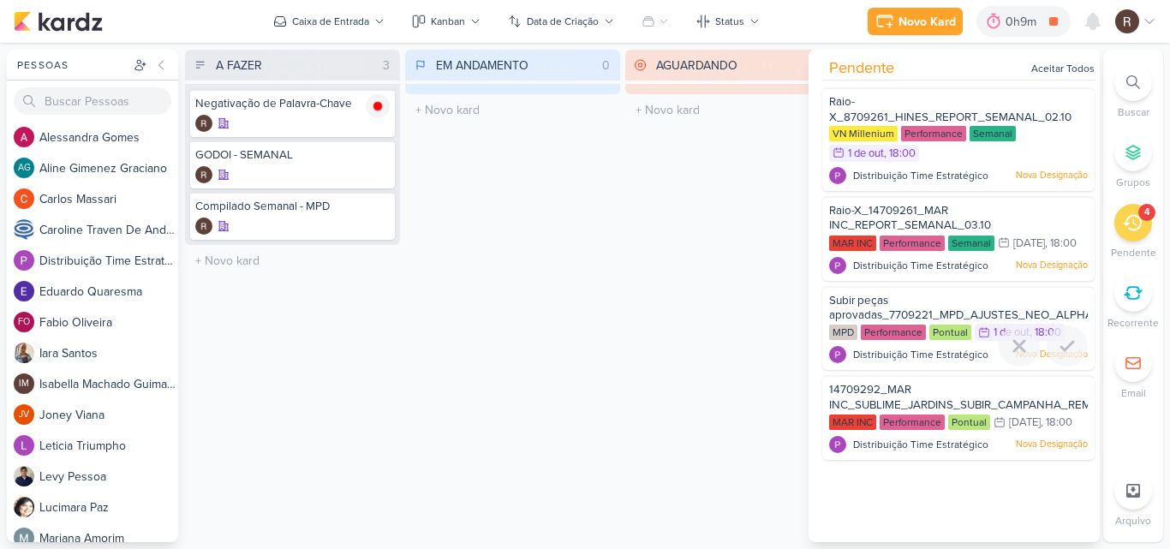
click at [894, 340] on div "Performance" at bounding box center [892, 332] width 65 height 15
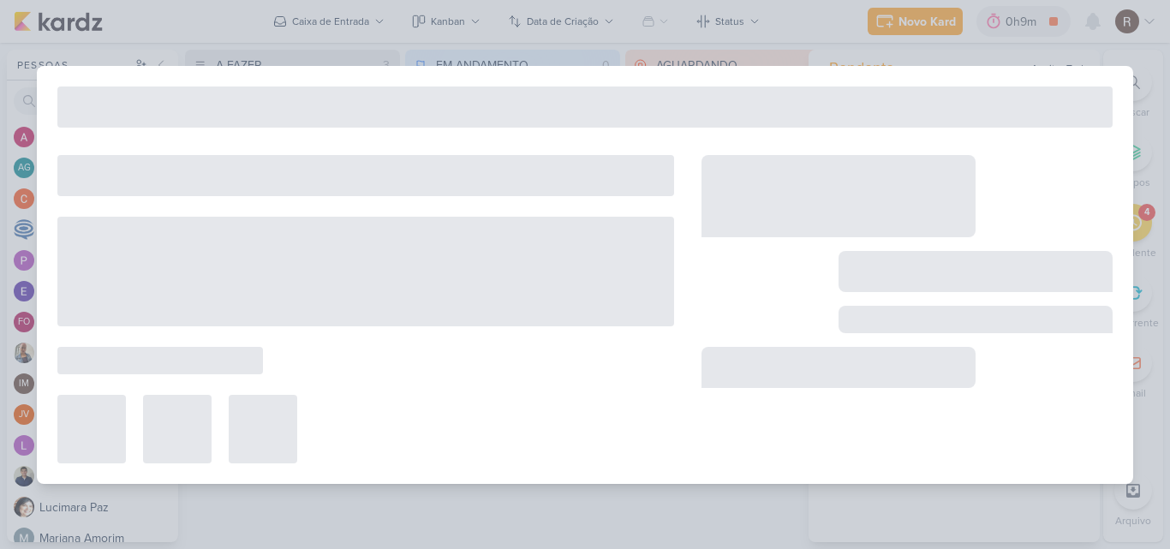
type input "Subir peças aprovadas_7709221_MPD_AJUSTES_NEO_ALPHAVILLE_DESDOBRAMENTO_DE_PEÇAS"
type input "1 de outubro de 2025 às 18:00"
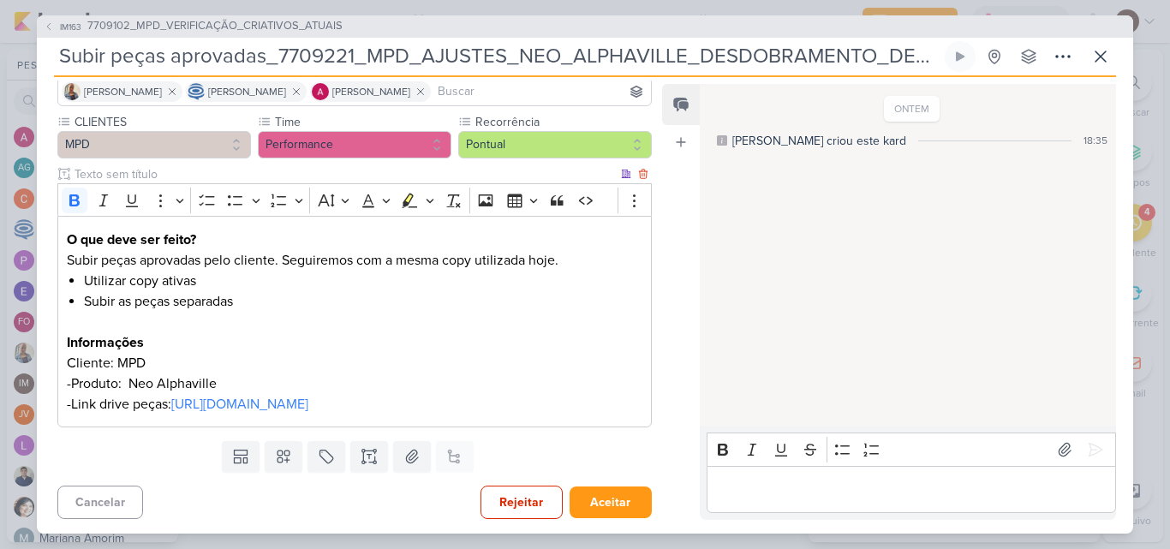
scroll to position [151, 0]
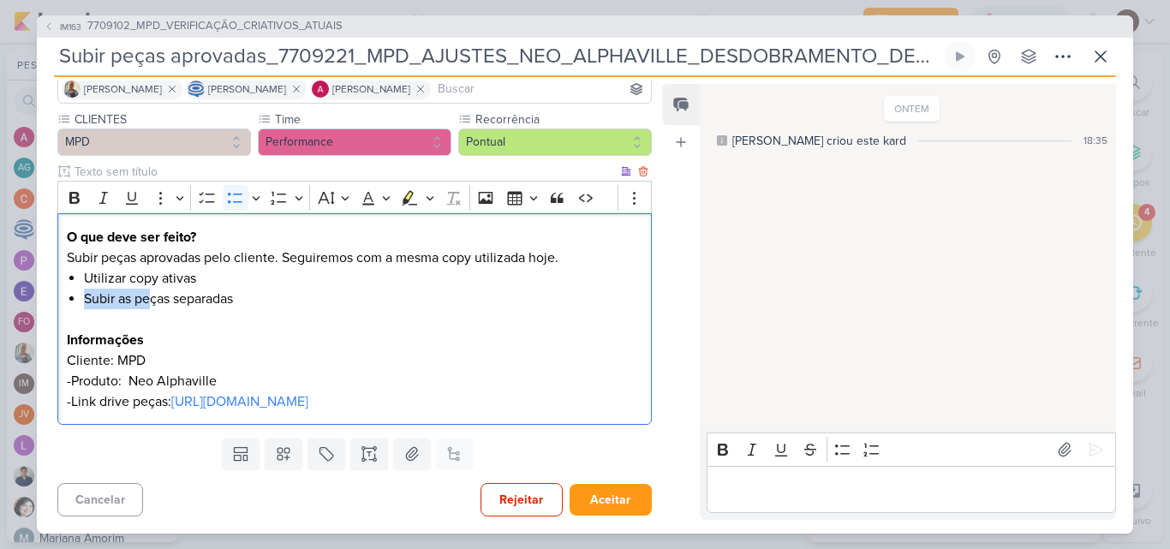
drag, startPoint x: 87, startPoint y: 277, endPoint x: 188, endPoint y: 288, distance: 101.6
click at [160, 289] on li "Subir as peças separadas" at bounding box center [363, 309] width 558 height 41
click at [238, 289] on li "Subir as peças separadas" at bounding box center [363, 309] width 558 height 41
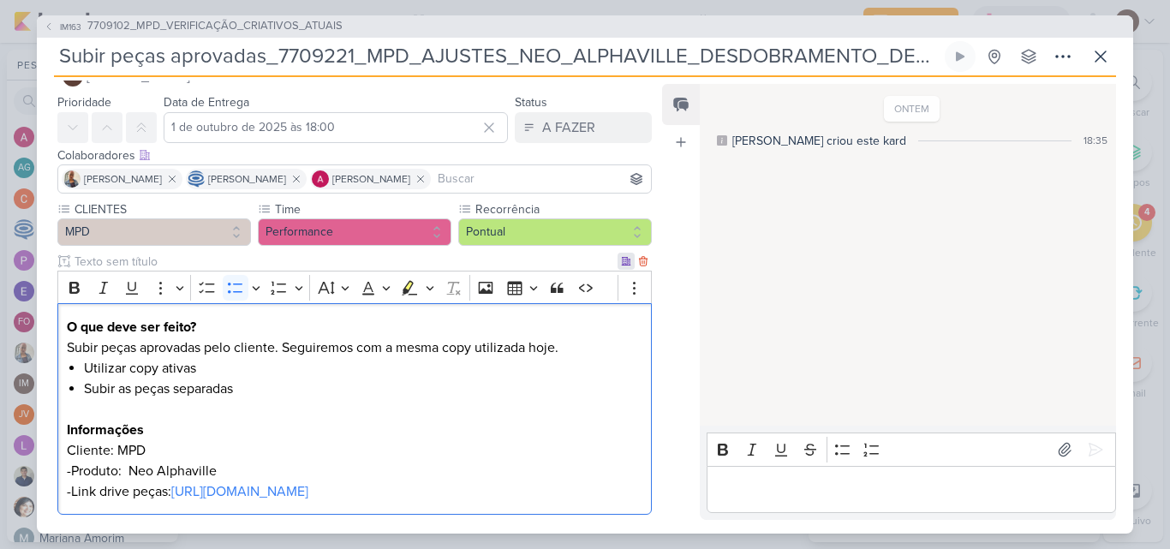
scroll to position [0, 0]
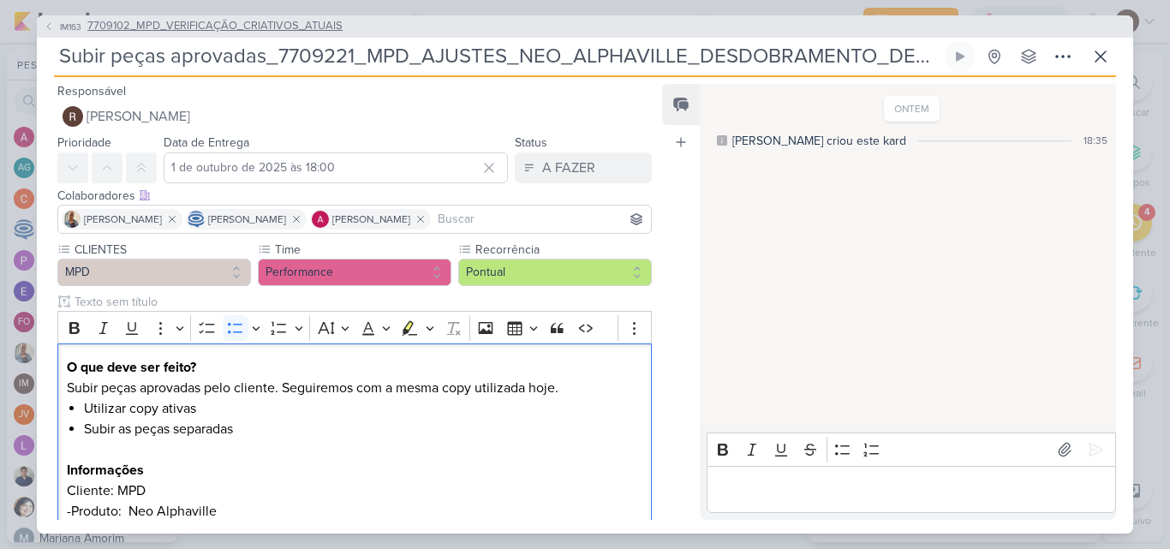
click at [265, 25] on span "7709102_MPD_VERIFICAÇÃO_CRIATIVOS_ATUAIS" at bounding box center [214, 26] width 255 height 17
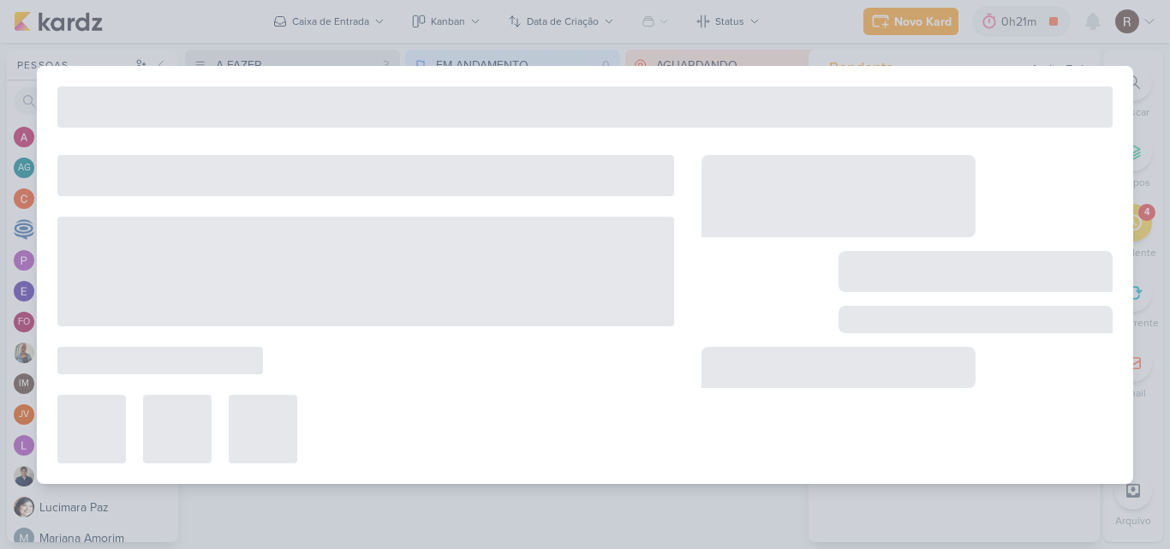
type input "7709102_MPD_VERIFICAÇÃO_CRIATIVOS_ATUAIS"
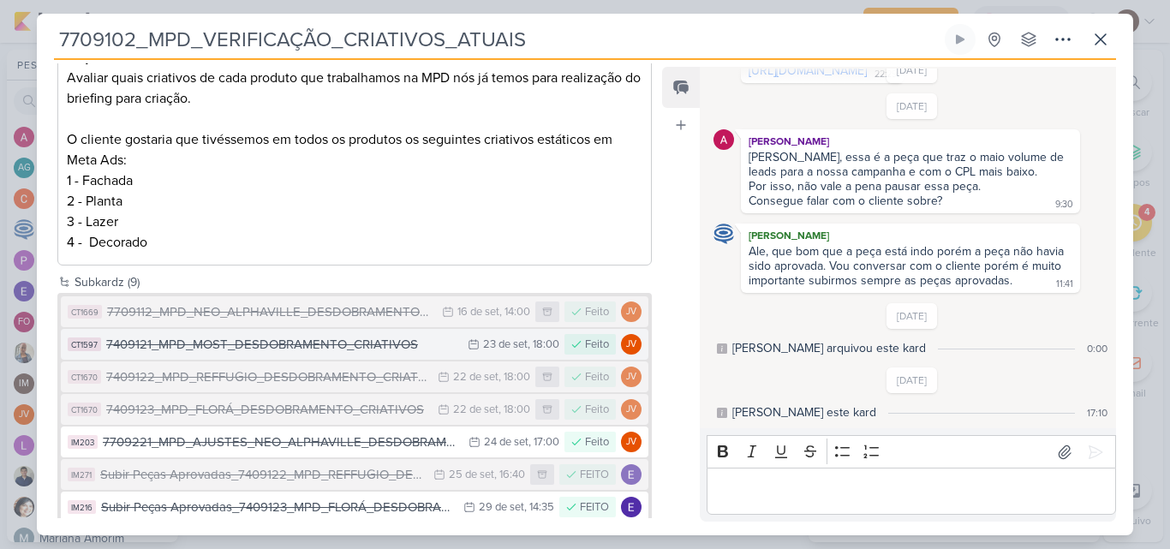
scroll to position [378, 0]
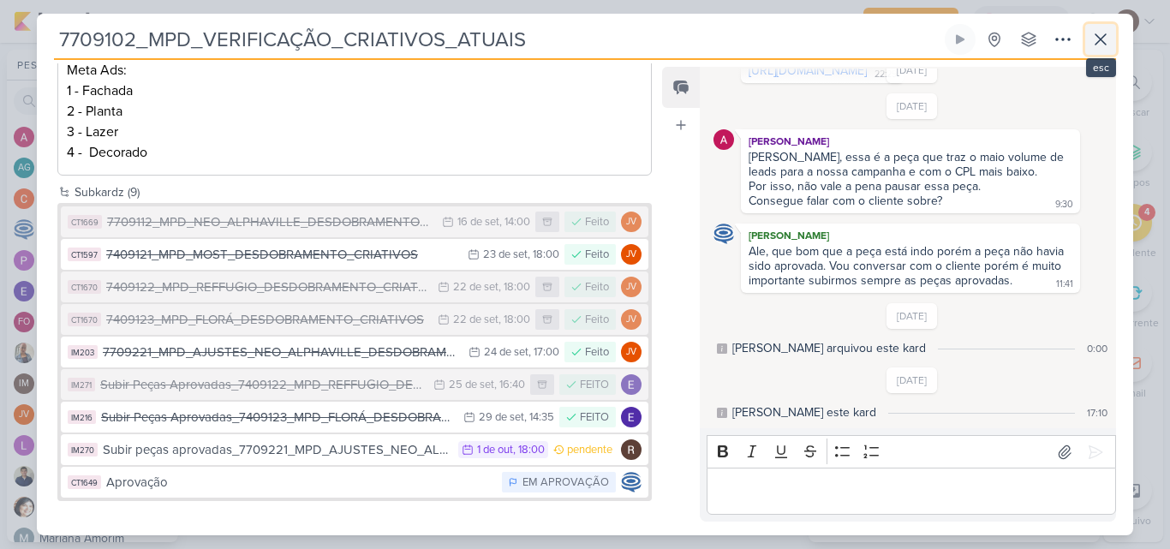
click at [1100, 46] on icon at bounding box center [1100, 39] width 21 height 21
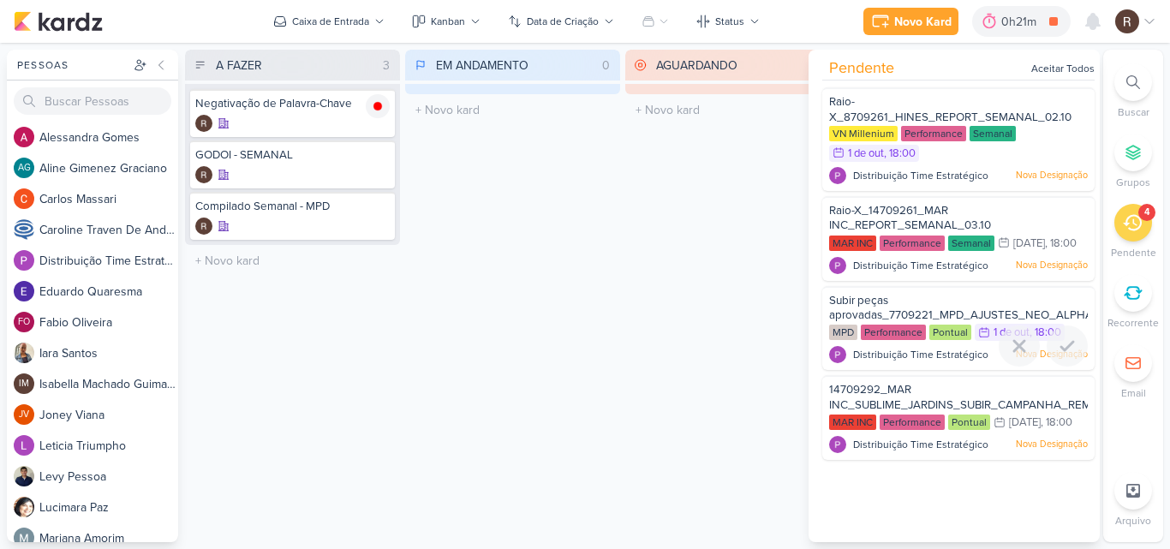
click at [897, 325] on div "Subir peças aprovadas_7709221_MPD_AJUSTES_NEO_ALPHAVILLE_DESDOBRAMENTO_DE_PEÇAS" at bounding box center [958, 309] width 259 height 32
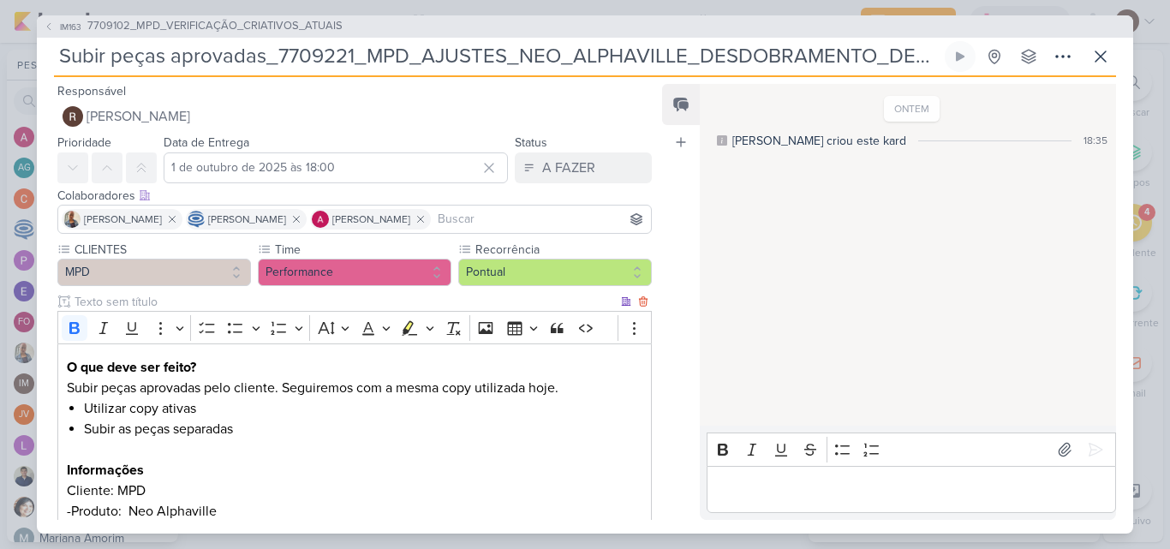
scroll to position [86, 0]
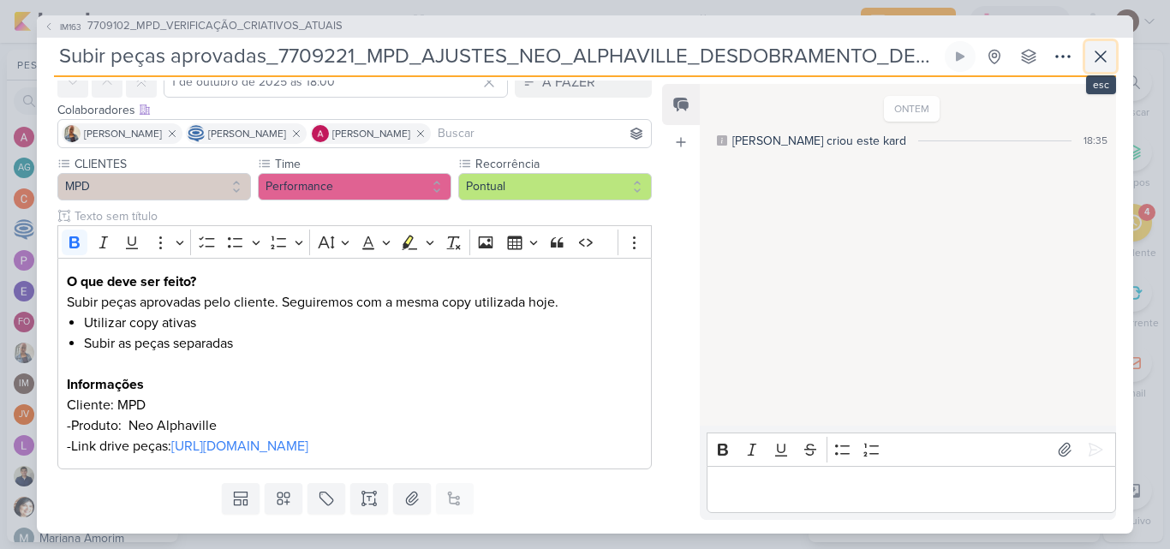
click at [1098, 54] on icon at bounding box center [1100, 56] width 10 height 10
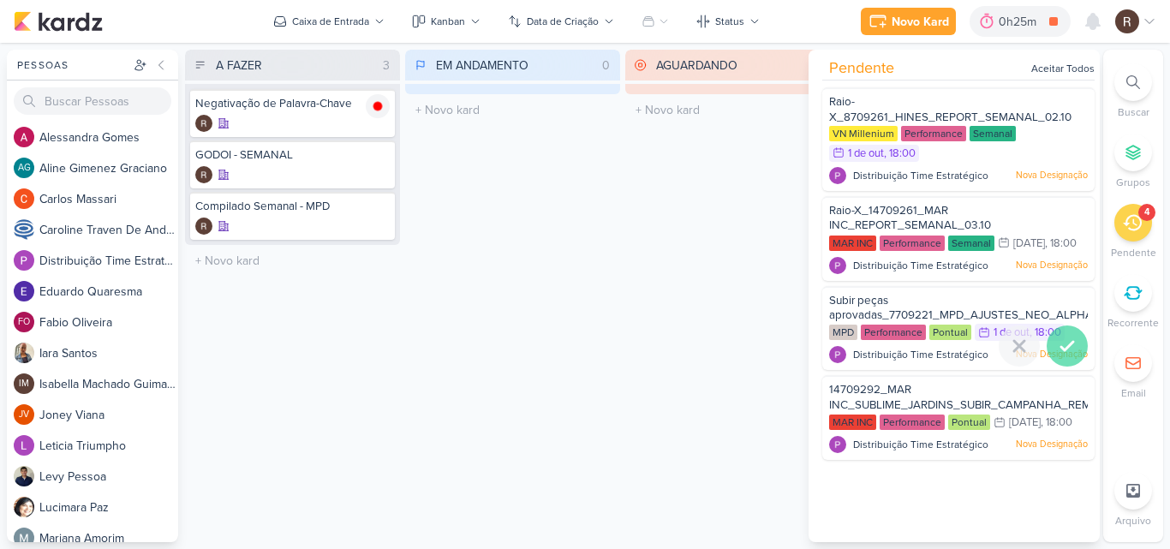
click at [1065, 350] on icon at bounding box center [1067, 346] width 12 height 9
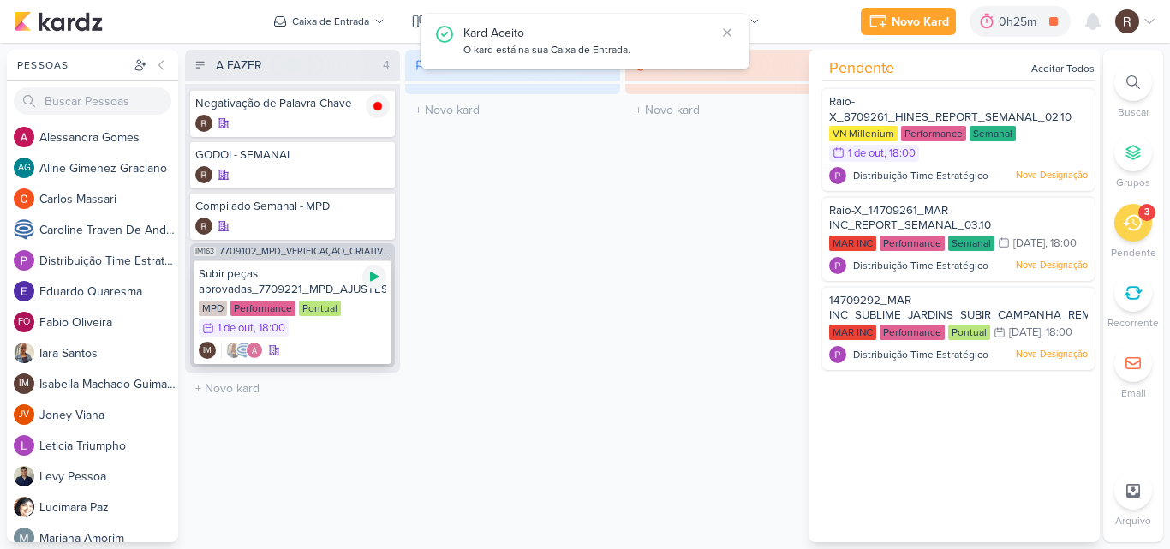
click at [377, 282] on icon at bounding box center [374, 277] width 14 height 14
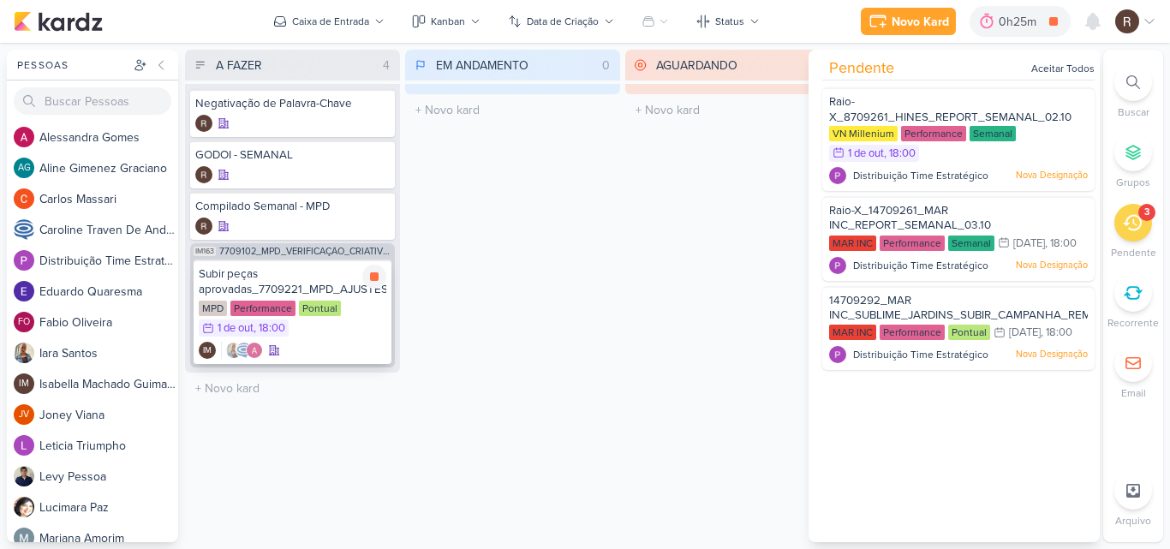
click at [320, 287] on div "Subir peças aprovadas_7709221_MPD_AJUSTES_NEO_ALPHAVILLE_DESDOBRAMENTO_DE_PEÇAS" at bounding box center [293, 281] width 188 height 31
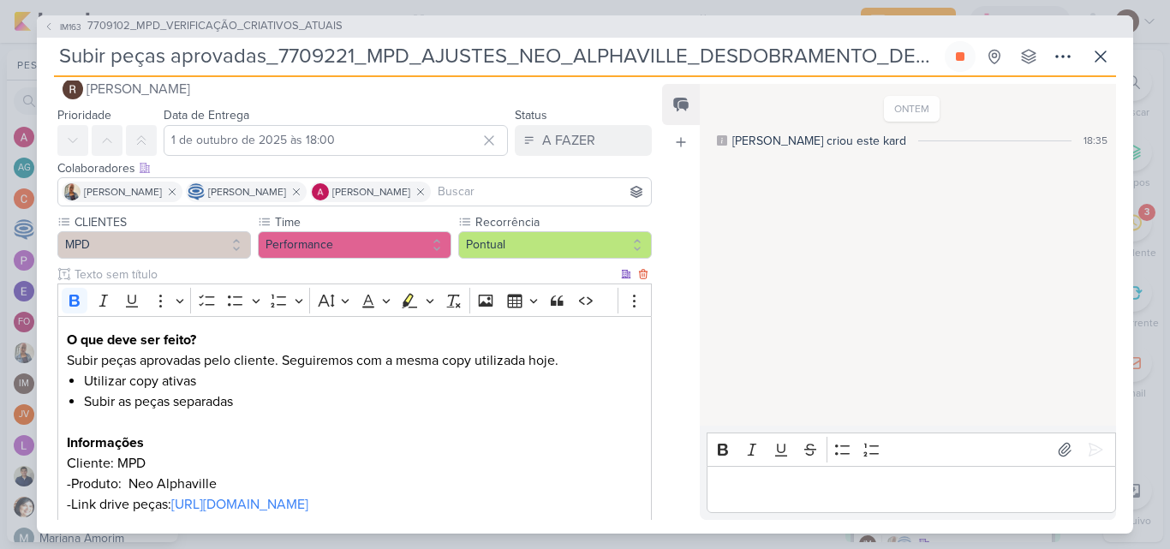
scroll to position [0, 0]
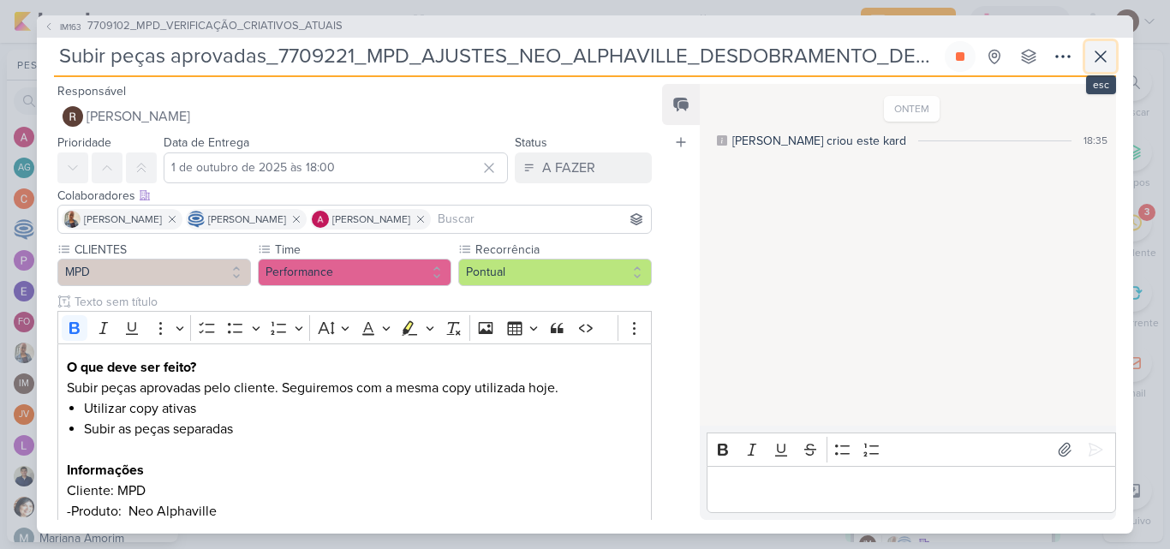
click at [1099, 65] on icon at bounding box center [1100, 56] width 21 height 21
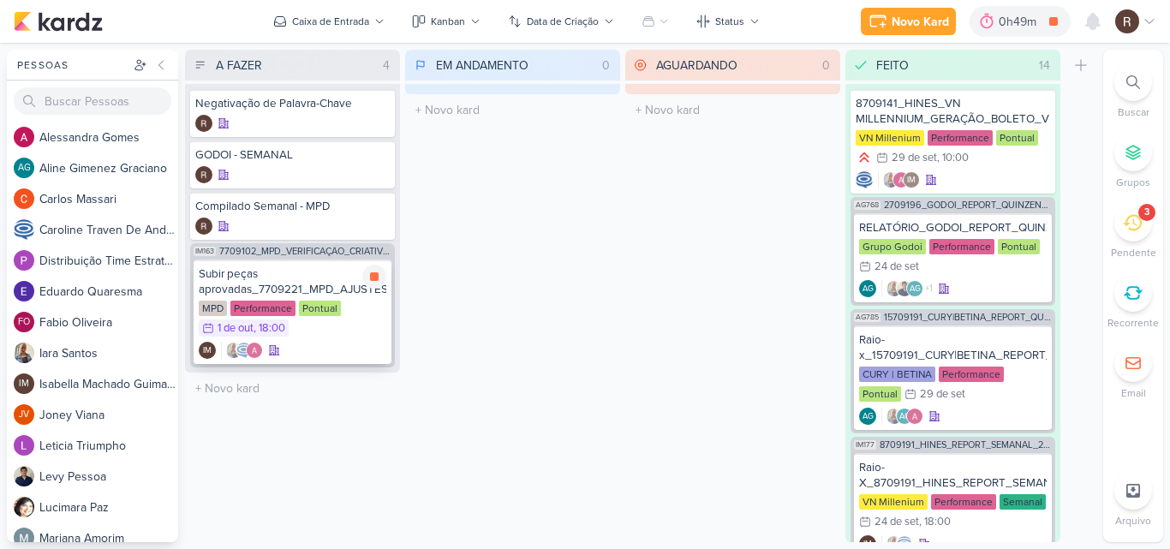
click at [307, 290] on div "Subir peças aprovadas_7709221_MPD_AJUSTES_NEO_ALPHAVILLE_DESDOBRAMENTO_DE_PEÇAS" at bounding box center [293, 281] width 188 height 31
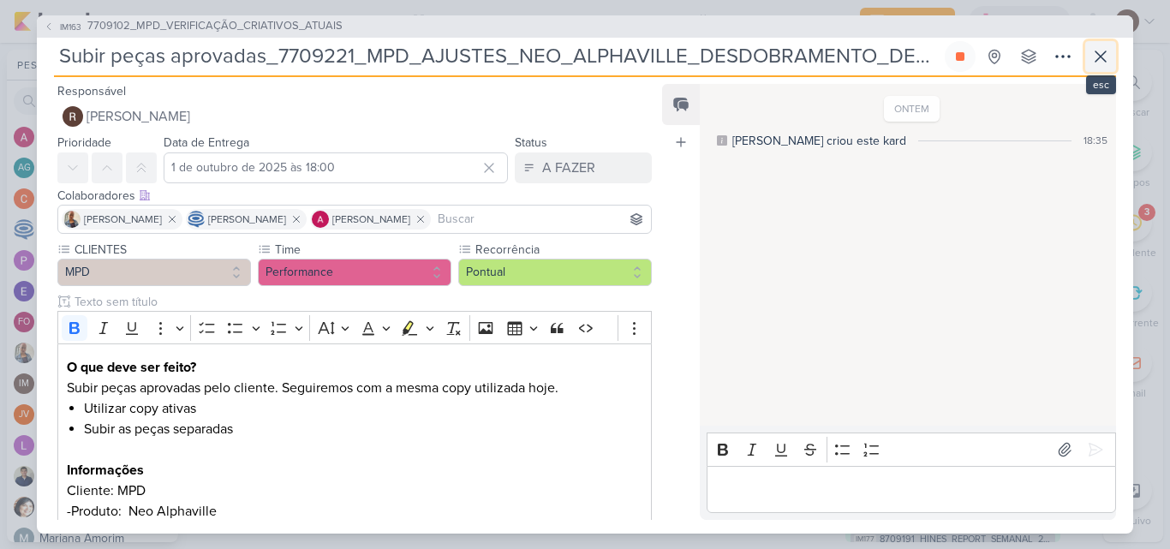
click at [1092, 56] on icon at bounding box center [1100, 56] width 21 height 21
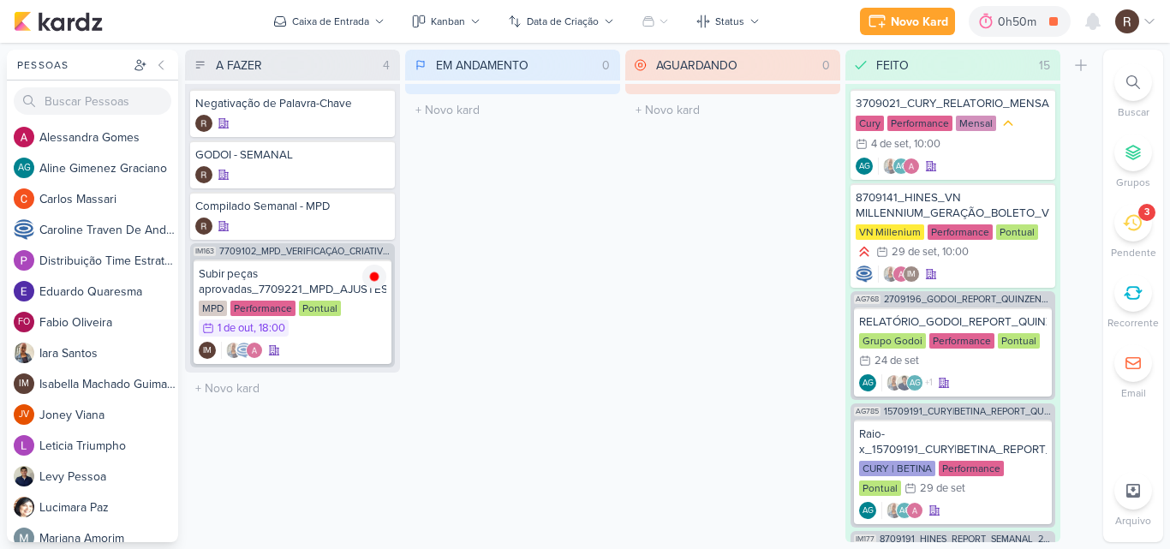
click at [1130, 230] on icon at bounding box center [1131, 222] width 19 height 19
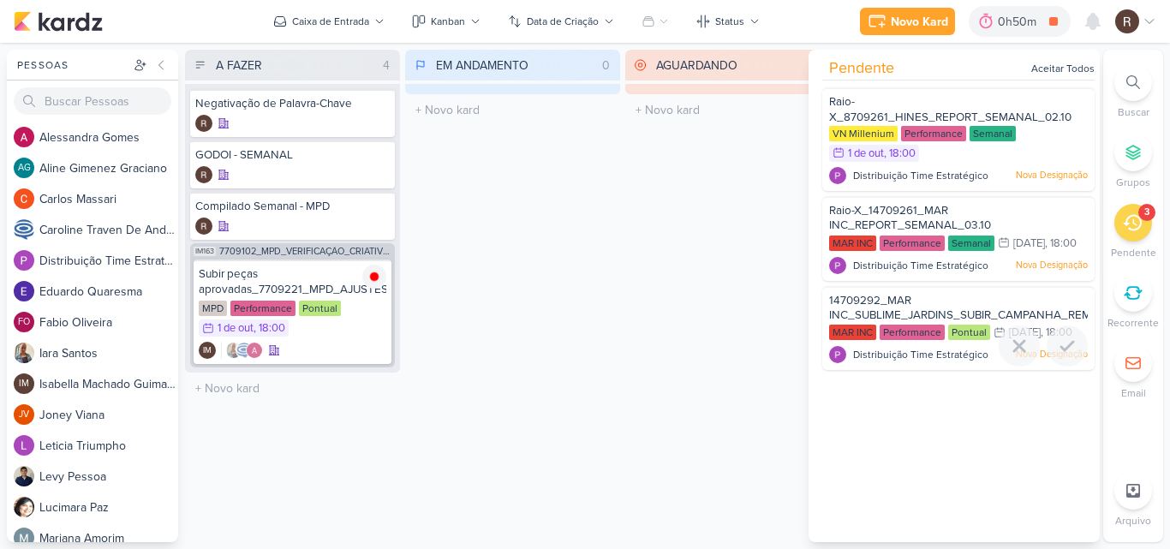
click at [907, 323] on span "14709292_MAR INC_SUBLIME_JARDINS_SUBIR_CAMPANHA_REMARKETING_PARA_SITE" at bounding box center [1020, 308] width 382 height 29
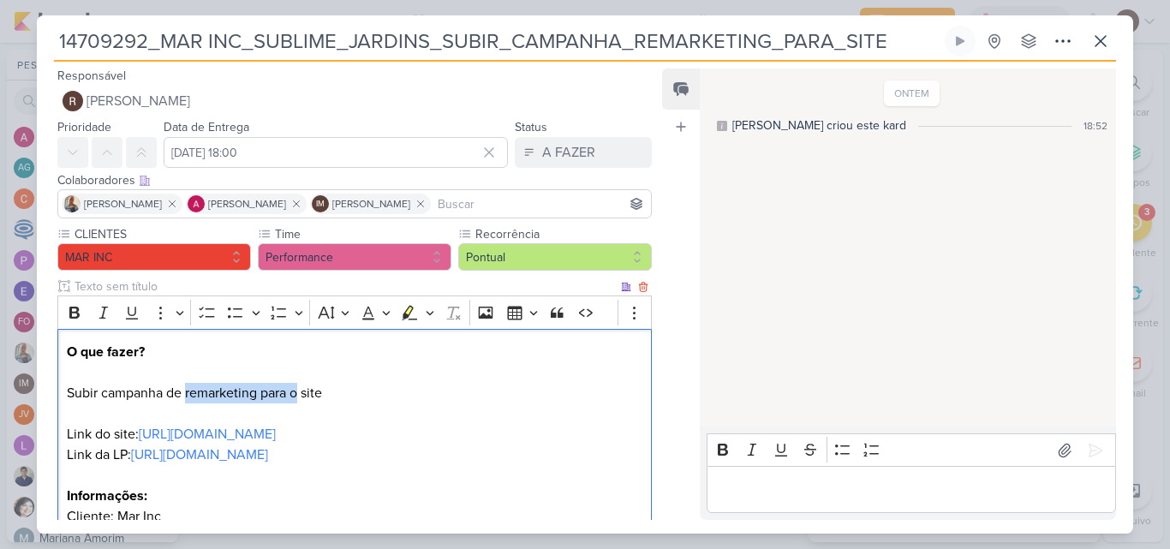
drag, startPoint x: 187, startPoint y: 390, endPoint x: 301, endPoint y: 391, distance: 114.7
click at [300, 391] on p "O que fazer? Subir campanha de remarketing para o site Link do site: [URL][DOMA…" at bounding box center [354, 465] width 575 height 247
click at [753, 317] on div "ONTEM [PERSON_NAME] criou este kard 18:52" at bounding box center [907, 248] width 414 height 356
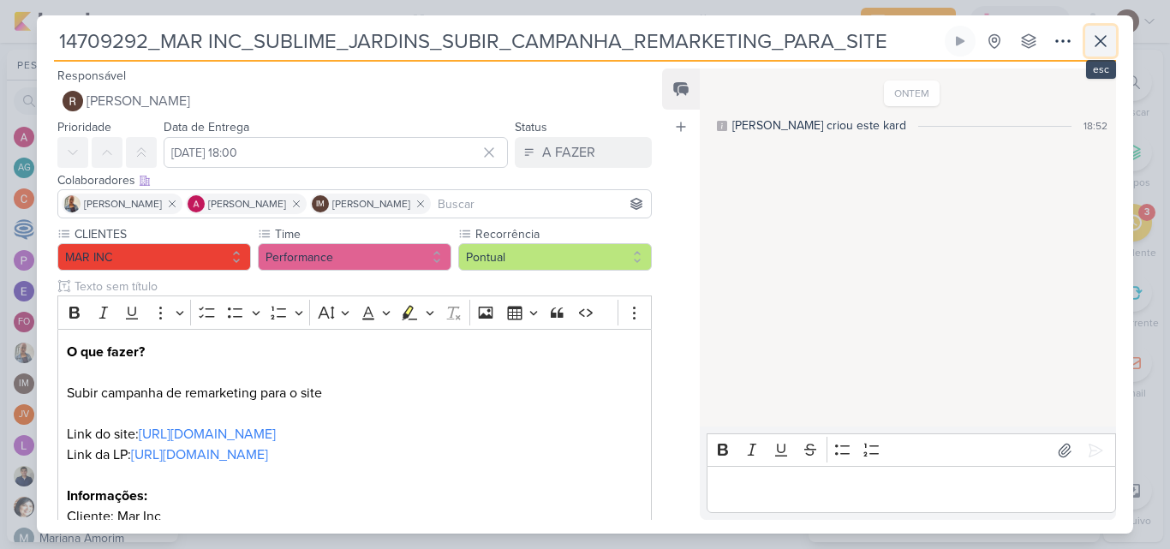
click at [1105, 52] on button at bounding box center [1100, 41] width 31 height 31
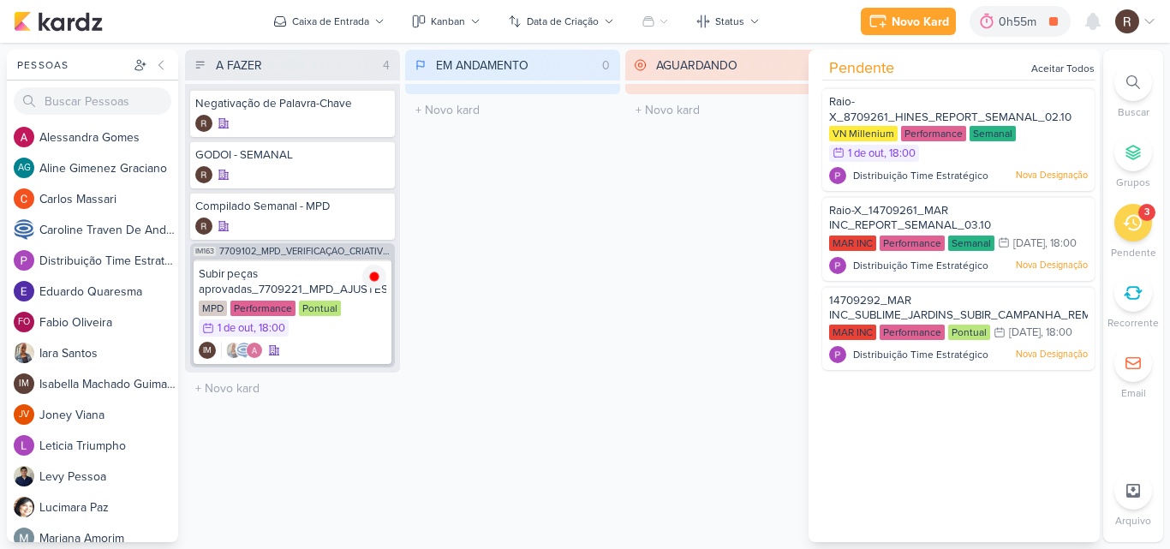
click at [592, 238] on div "EM ANDAMENTO 0 Mover Para Esquerda Mover Para Direita [GEOGRAPHIC_DATA] O títul…" at bounding box center [512, 296] width 215 height 492
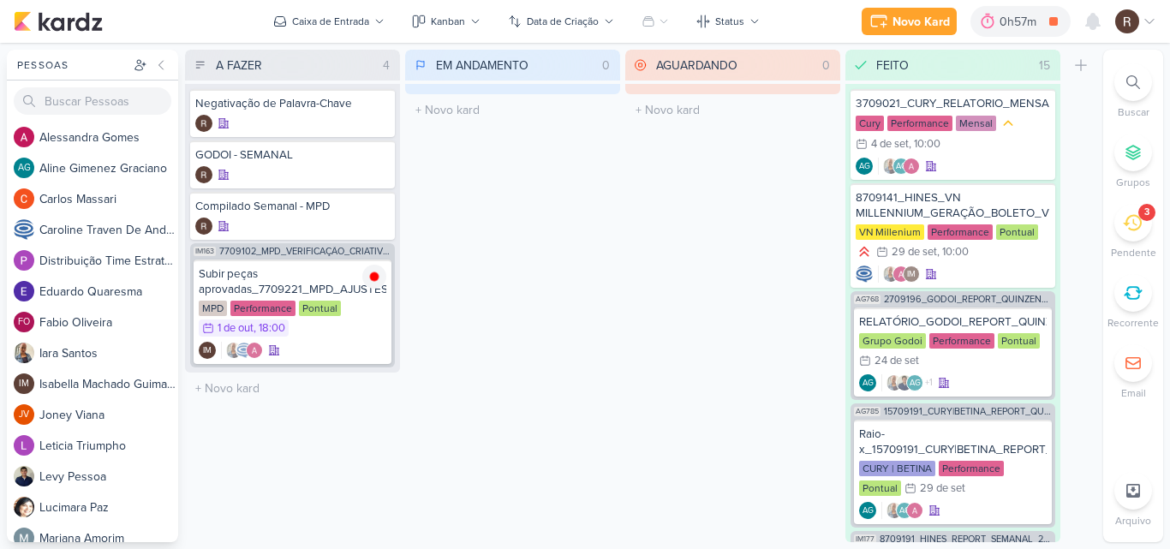
click at [1137, 226] on icon at bounding box center [1131, 222] width 19 height 19
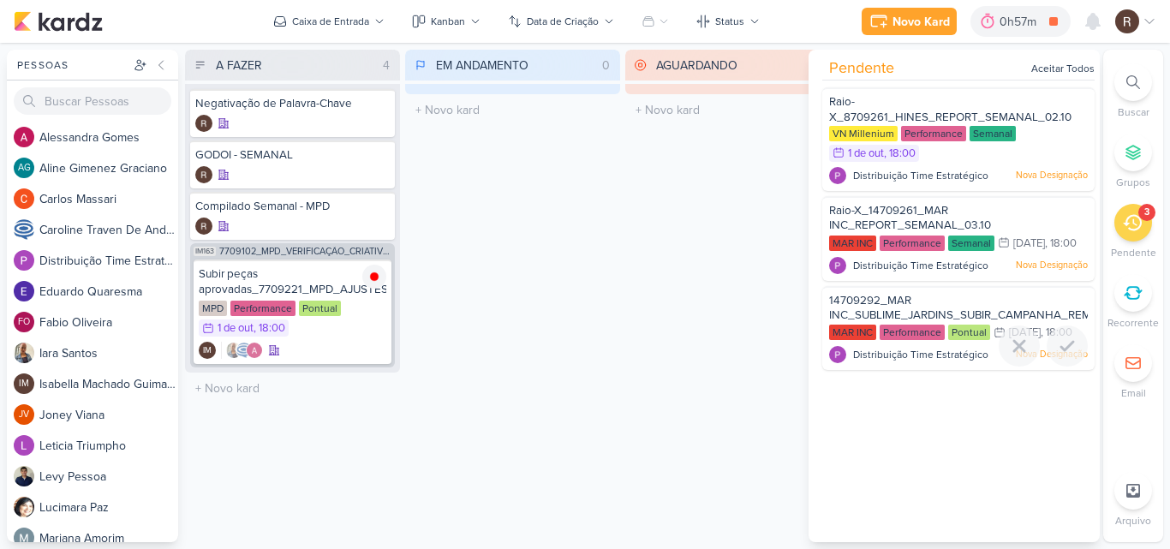
click at [944, 319] on div "14709292_MAR INC_SUBLIME_JARDINS_SUBIR_CAMPANHA_REMARKETING_PARA_SITE" at bounding box center [958, 309] width 259 height 32
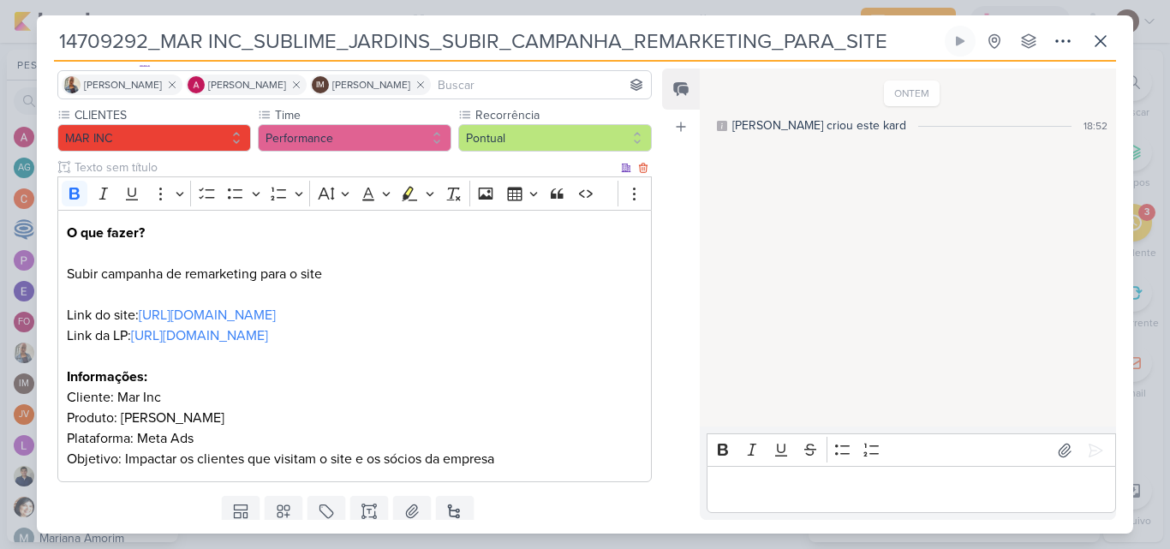
scroll to position [91, 0]
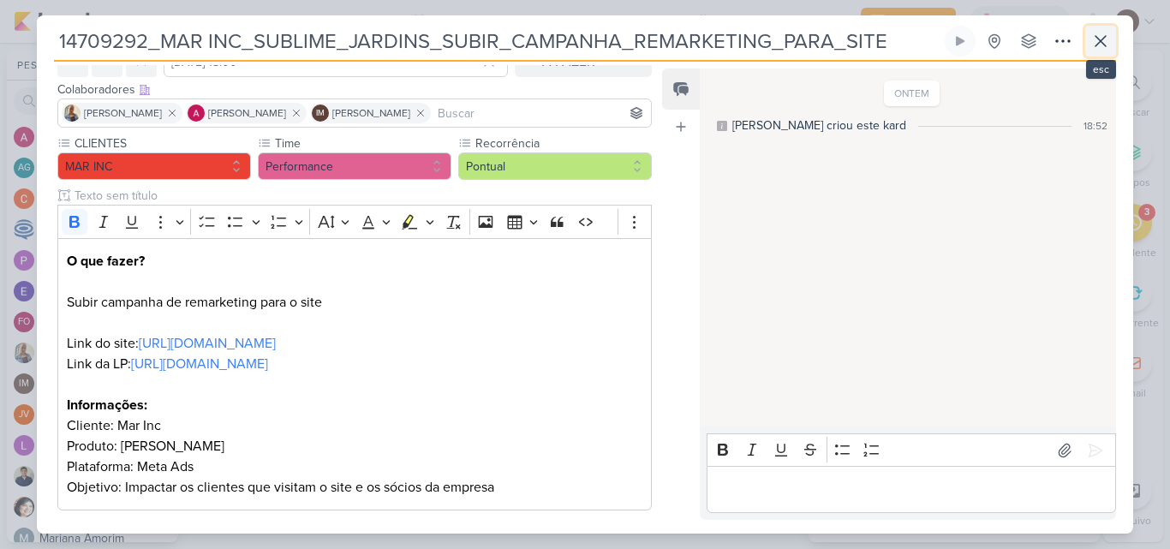
click at [1092, 48] on icon at bounding box center [1100, 41] width 21 height 21
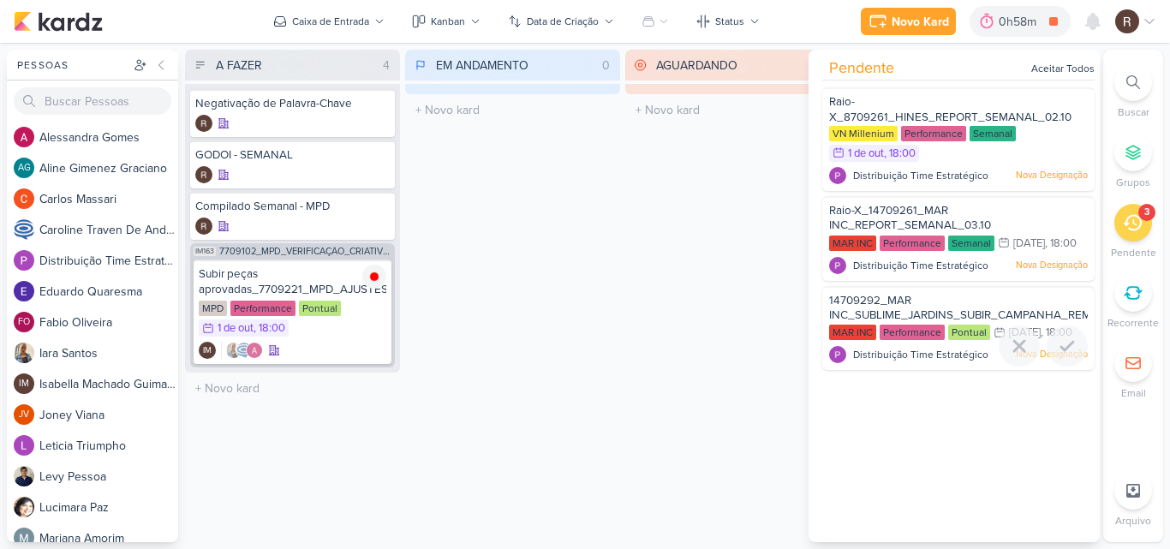
click at [877, 323] on span "14709292_MAR INC_SUBLIME_JARDINS_SUBIR_CAMPANHA_REMARKETING_PARA_SITE" at bounding box center [1020, 308] width 382 height 29
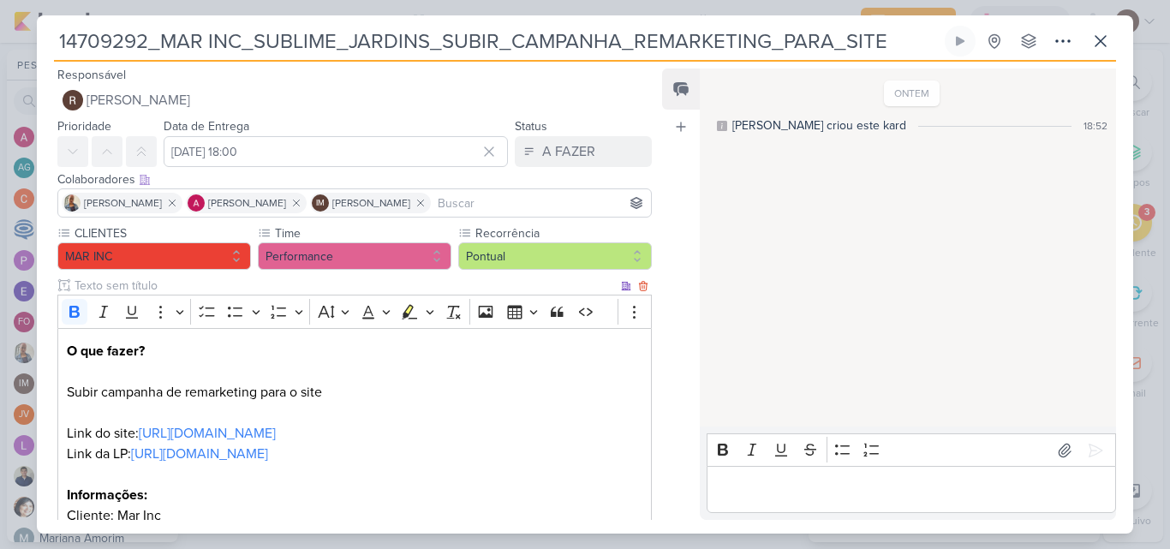
scroll to position [0, 0]
click at [1095, 40] on icon at bounding box center [1100, 41] width 21 height 21
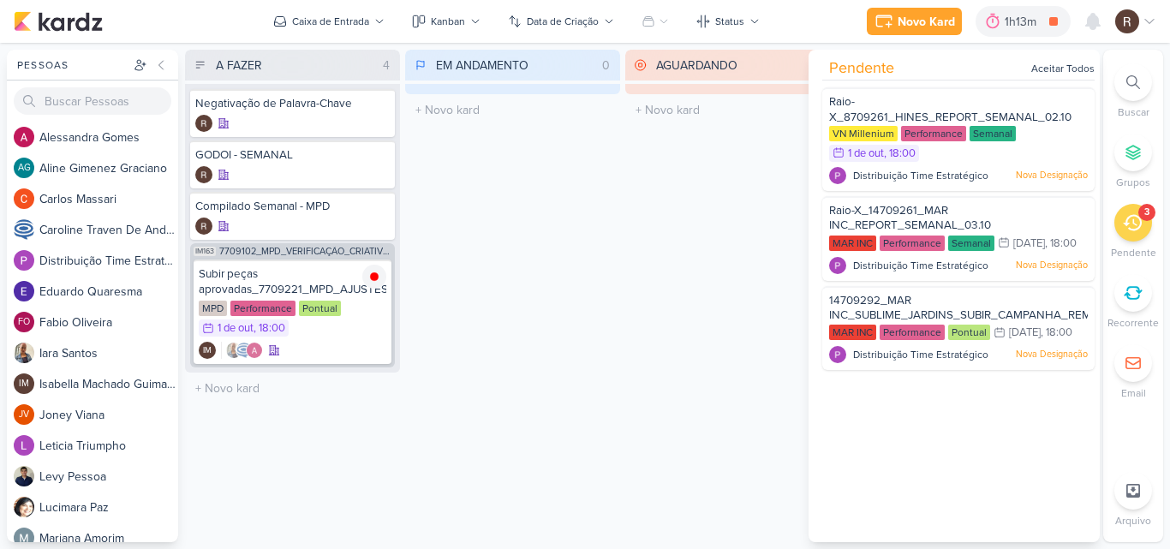
click at [1135, 221] on icon at bounding box center [1131, 222] width 19 height 19
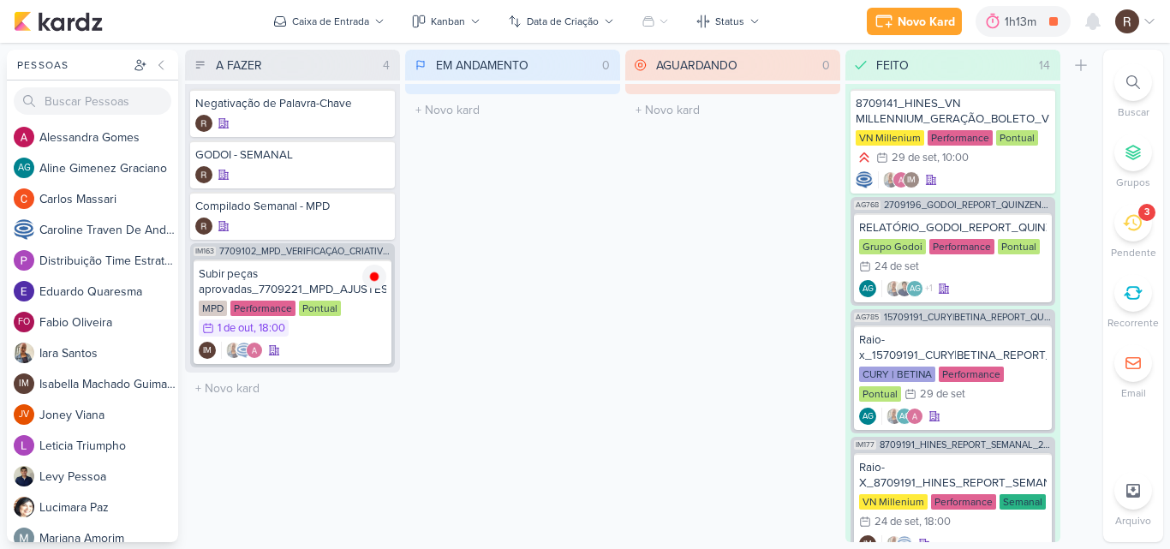
click at [1135, 221] on icon at bounding box center [1131, 222] width 19 height 19
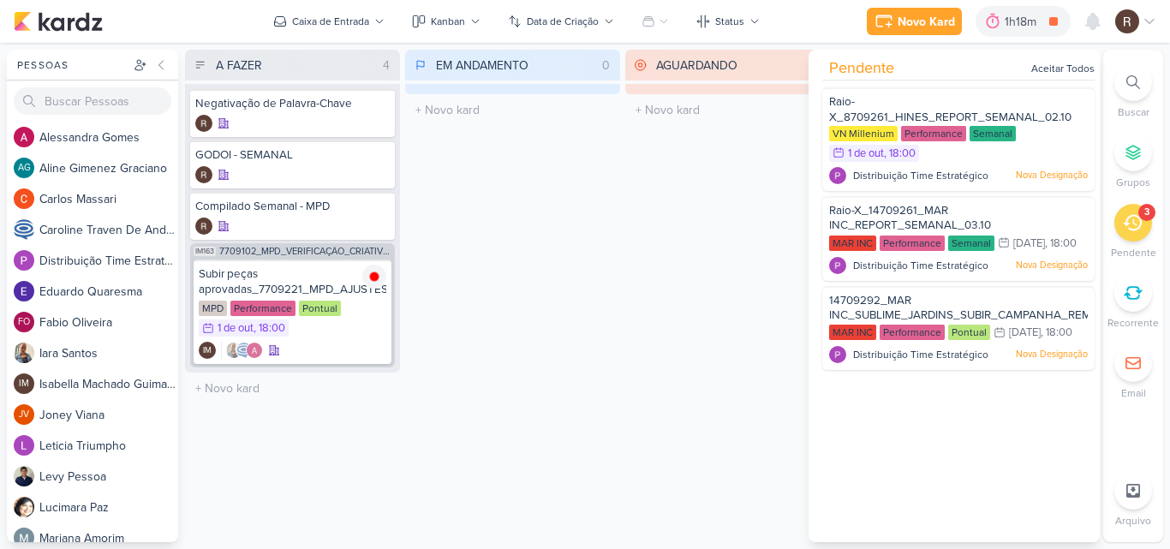
click at [637, 221] on div "AGUARDANDO 0 Mover Para Esquerda Mover Para Direita [GEOGRAPHIC_DATA] O título …" at bounding box center [732, 296] width 215 height 492
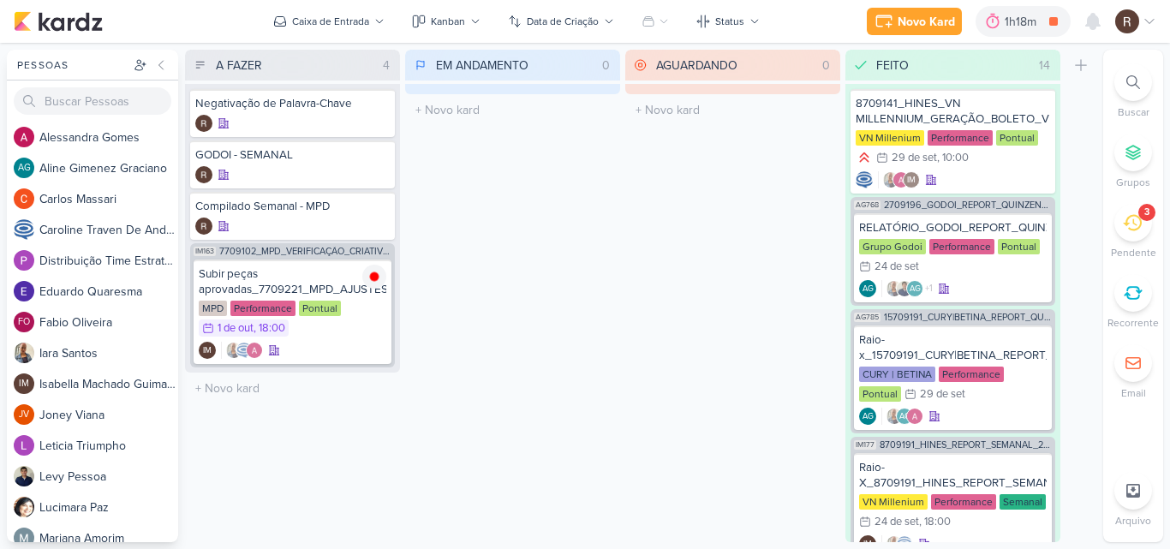
click at [1122, 229] on div "3" at bounding box center [1133, 223] width 38 height 38
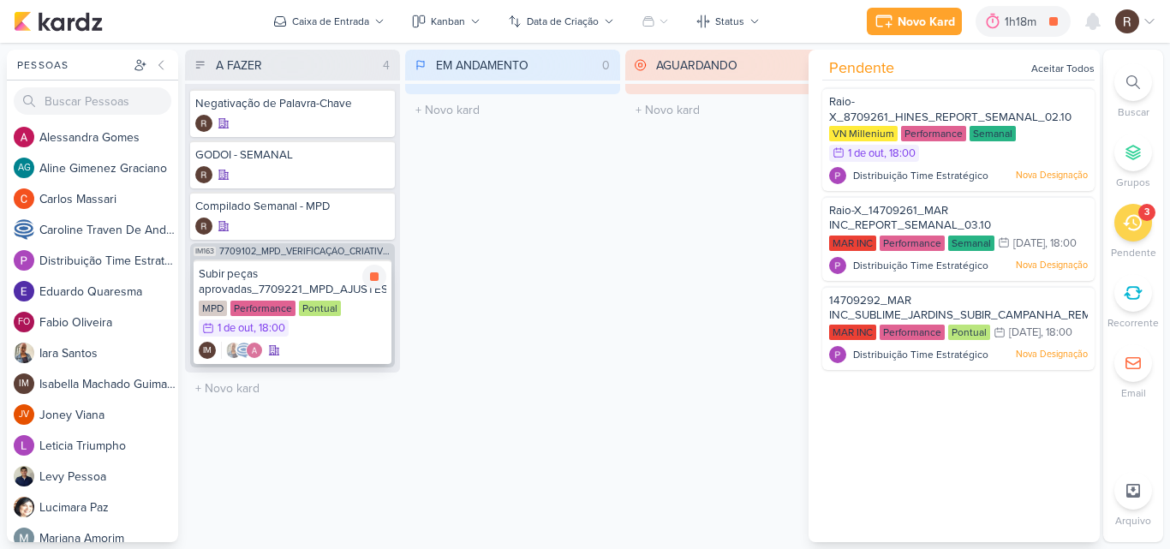
click at [331, 330] on div "MPD Performance Pontual 1/10 [DATE] 18:00" at bounding box center [293, 320] width 188 height 38
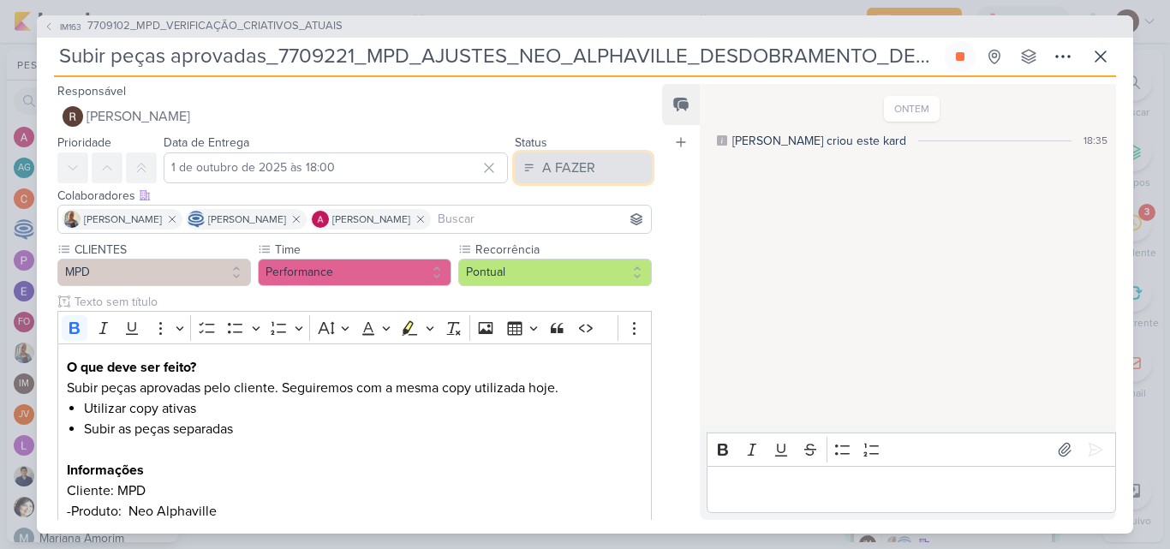
click at [631, 171] on button "A FAZER" at bounding box center [583, 167] width 137 height 31
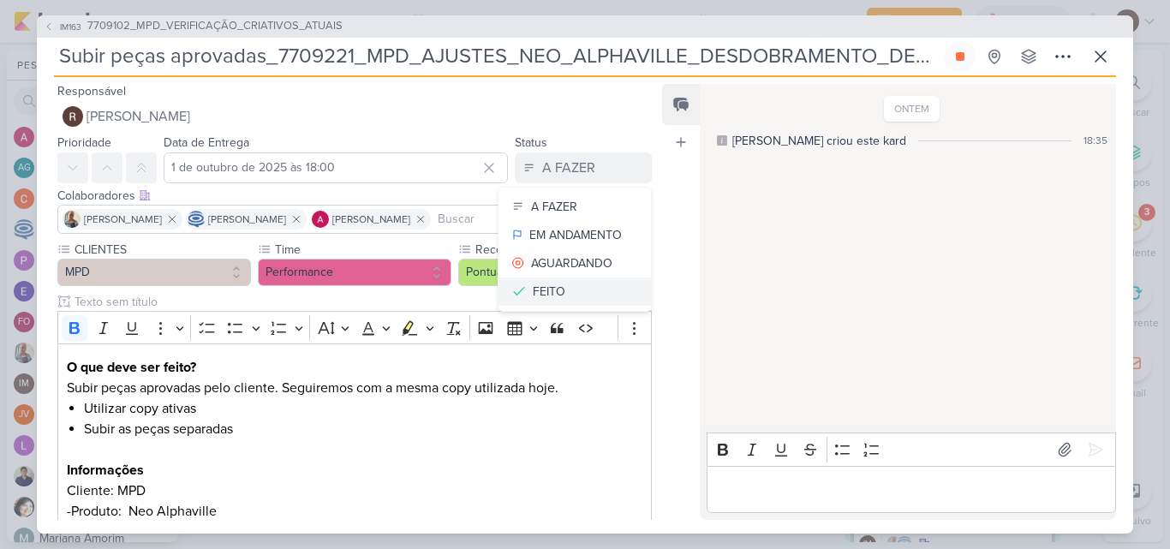
click at [580, 283] on button "FEITO" at bounding box center [574, 291] width 152 height 28
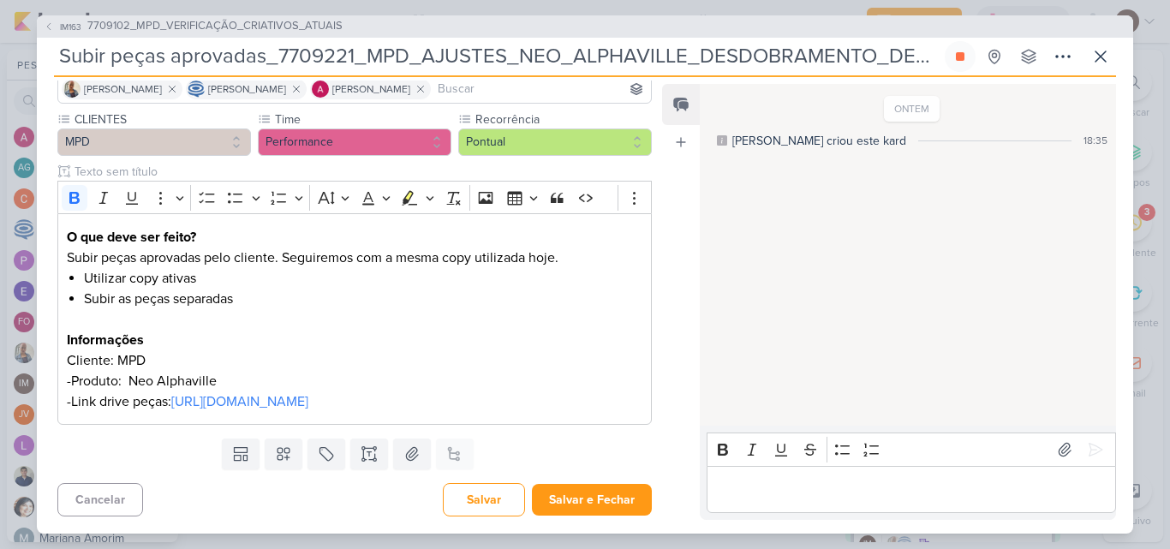
scroll to position [151, 0]
click at [622, 502] on button "Salvar e Fechar" at bounding box center [592, 500] width 120 height 32
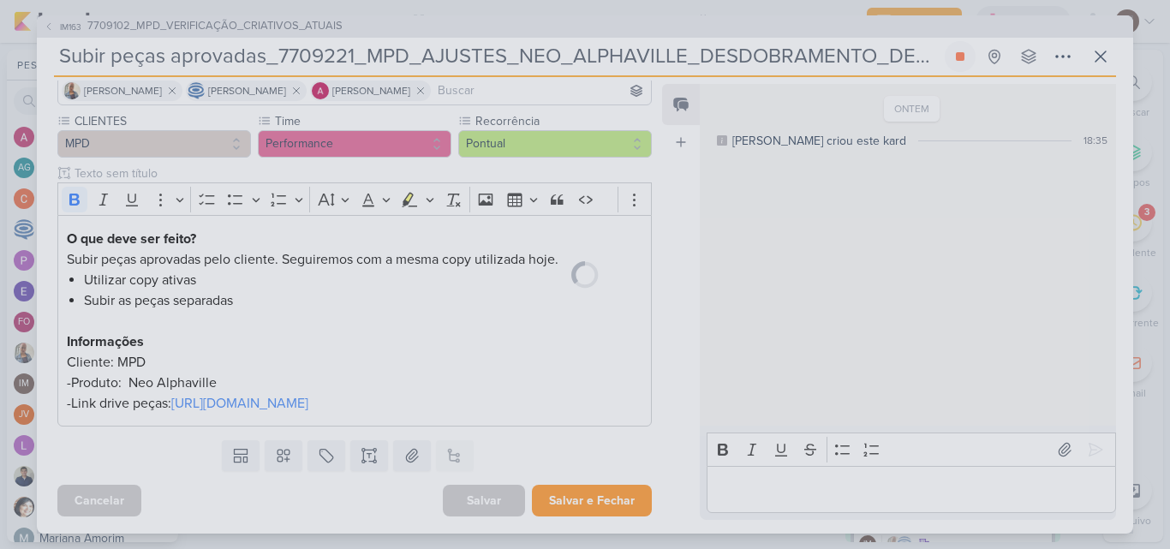
scroll to position [149, 0]
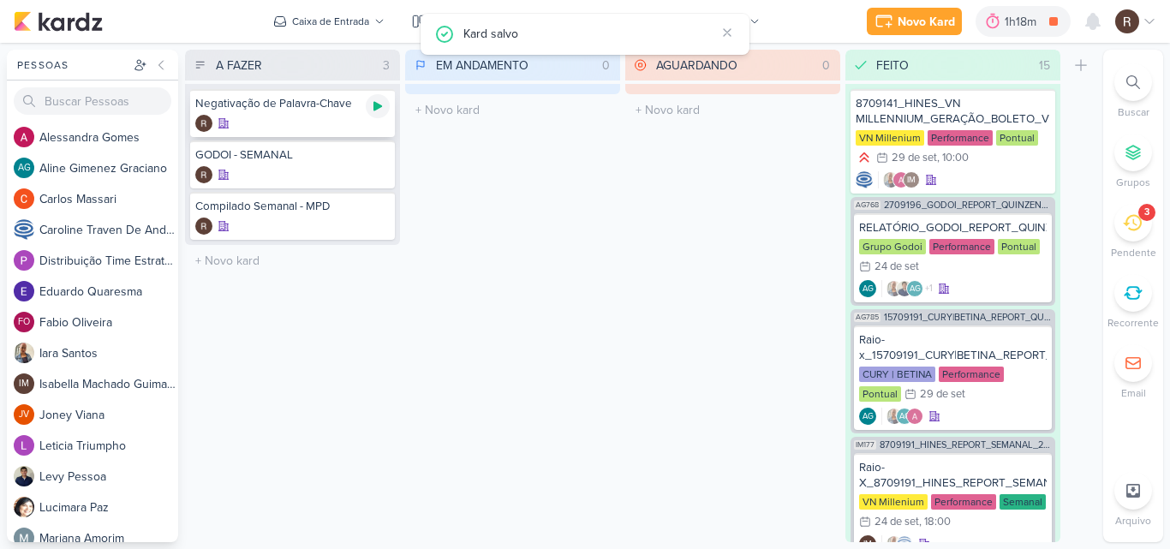
click at [378, 107] on icon at bounding box center [377, 106] width 9 height 9
click at [1127, 235] on div "3" at bounding box center [1133, 223] width 38 height 38
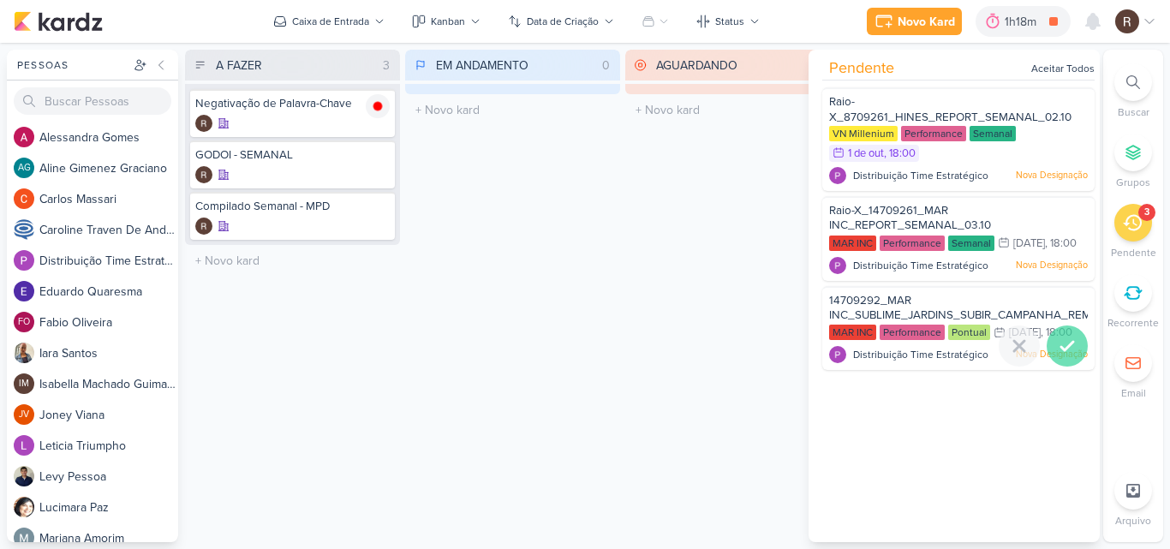
click at [1057, 356] on icon at bounding box center [1067, 346] width 21 height 21
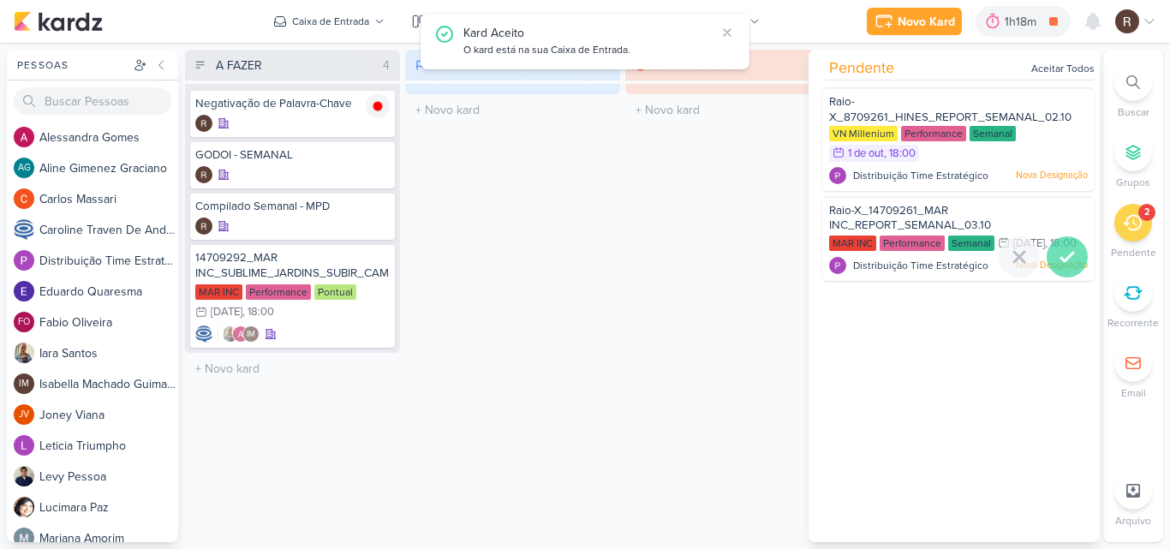
click at [1066, 267] on icon at bounding box center [1067, 257] width 21 height 21
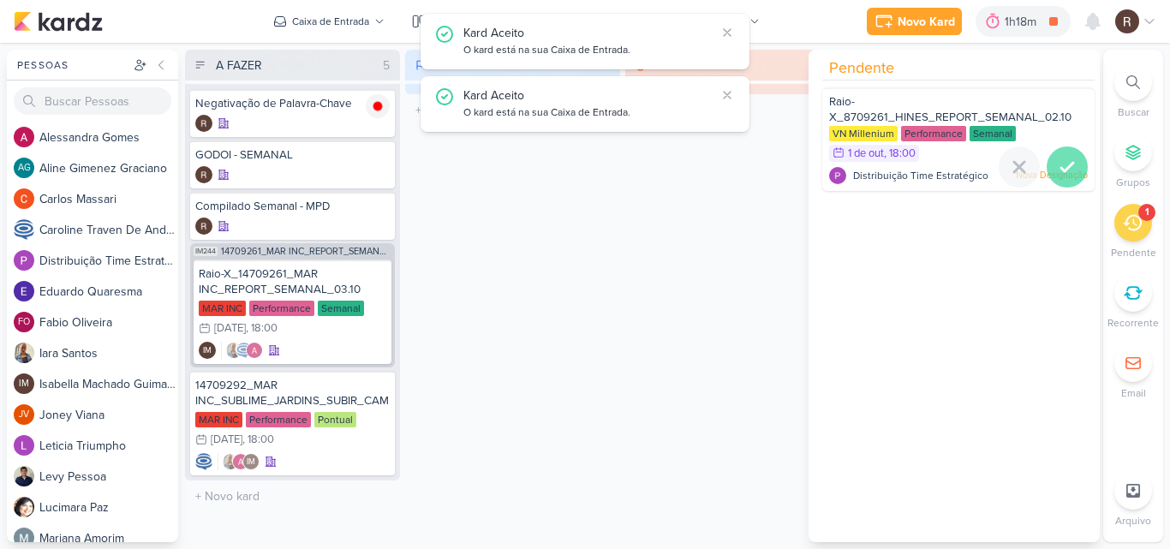
click at [1068, 167] on icon at bounding box center [1067, 167] width 21 height 21
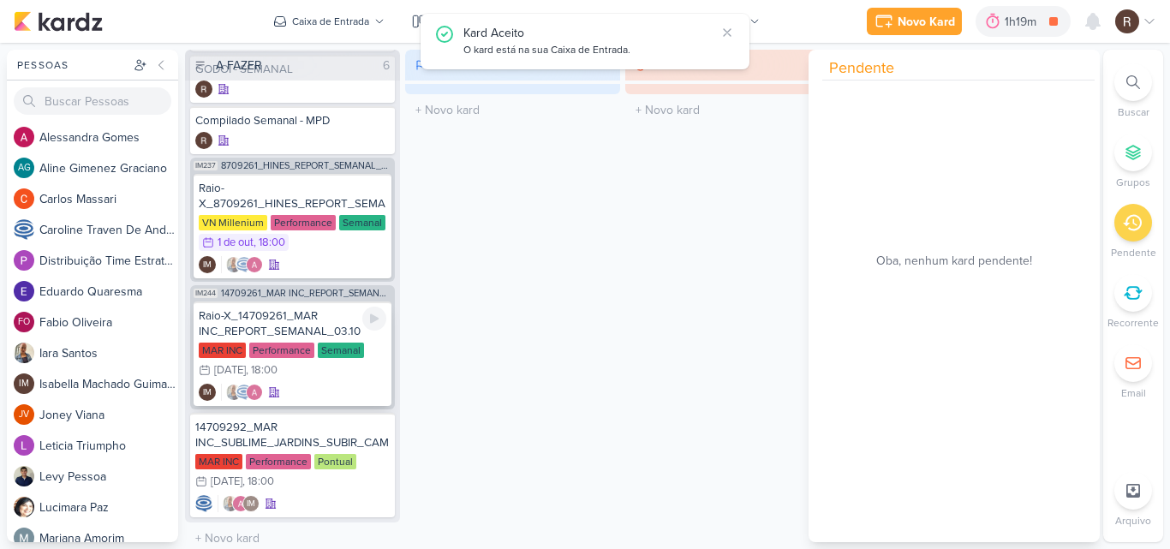
scroll to position [0, 0]
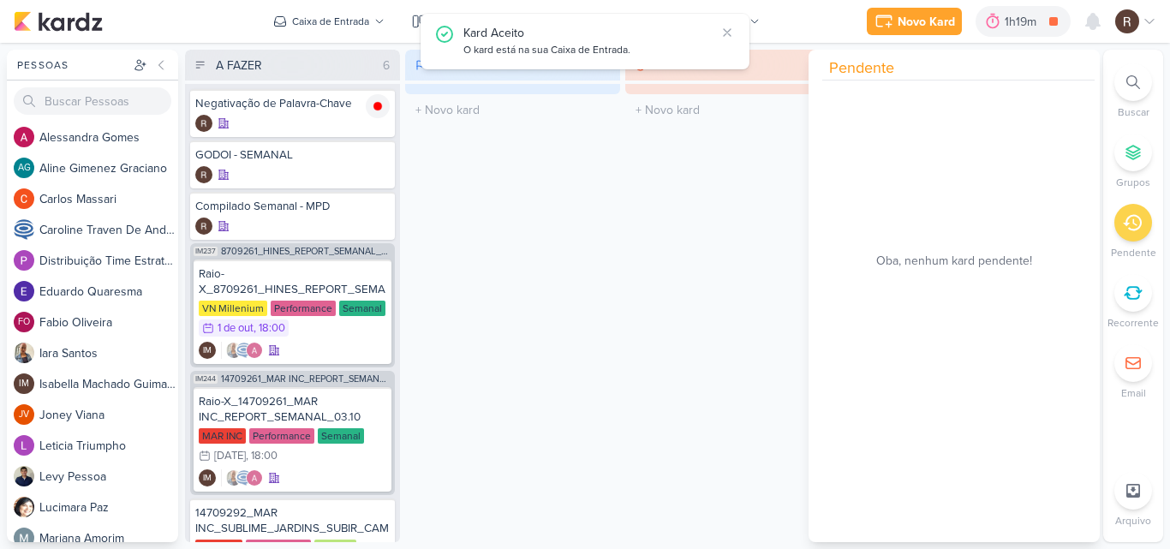
click at [483, 267] on div "EM ANDAMENTO 0 Mover Para Esquerda Mover Para Direita [GEOGRAPHIC_DATA] O títul…" at bounding box center [512, 296] width 215 height 492
